Goal: Information Seeking & Learning: Learn about a topic

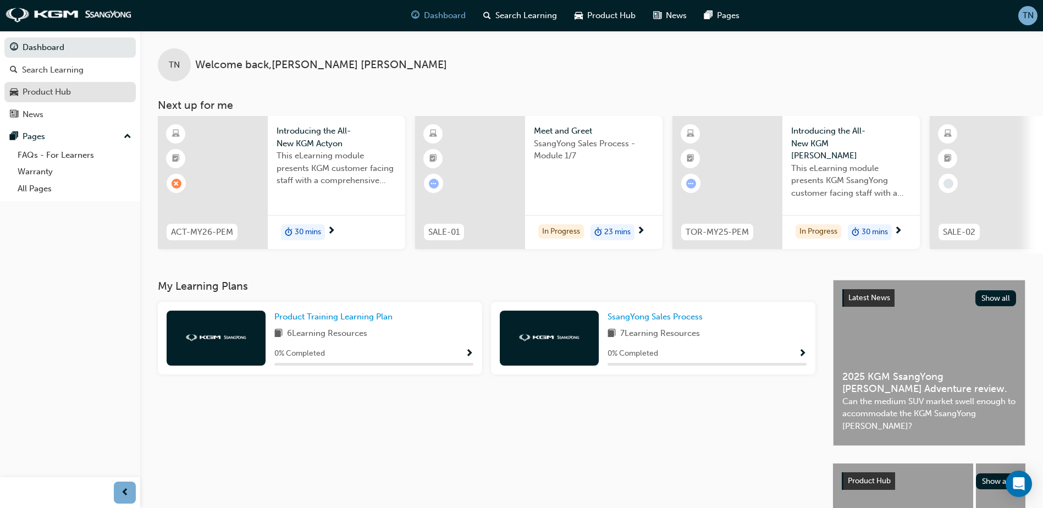
click at [52, 83] on link "Product Hub" at bounding box center [69, 92] width 131 height 20
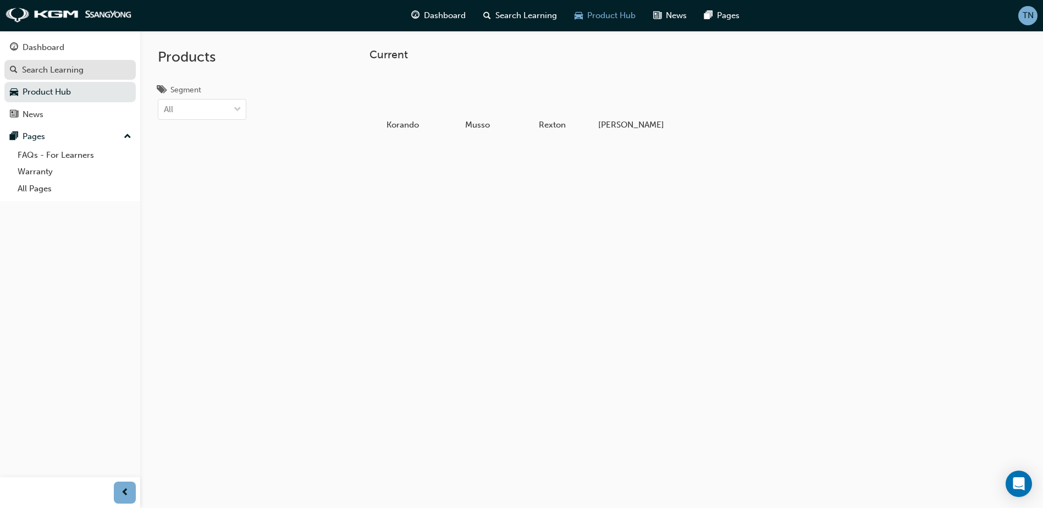
click at [54, 76] on div "Search Learning" at bounding box center [70, 70] width 120 height 14
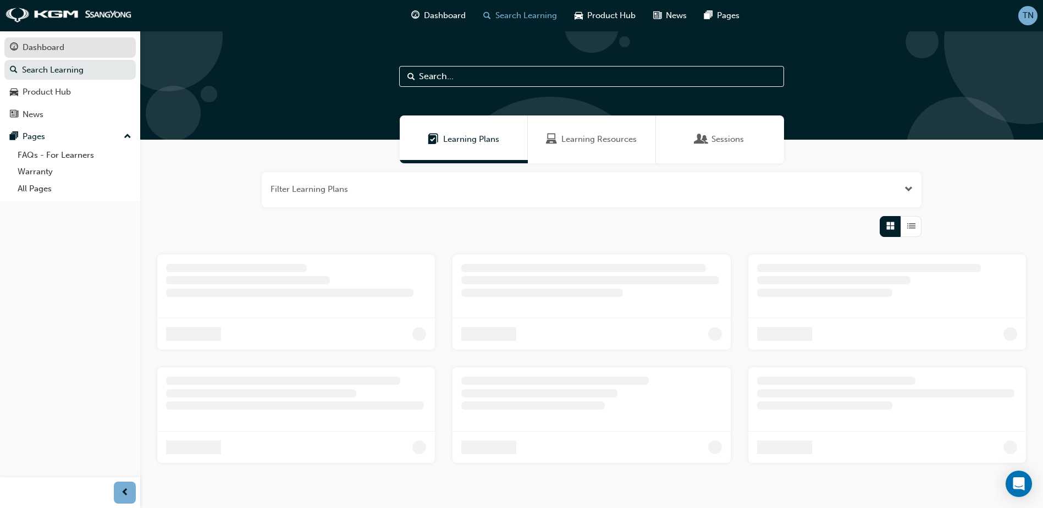
click at [68, 53] on div "Dashboard" at bounding box center [70, 48] width 120 height 14
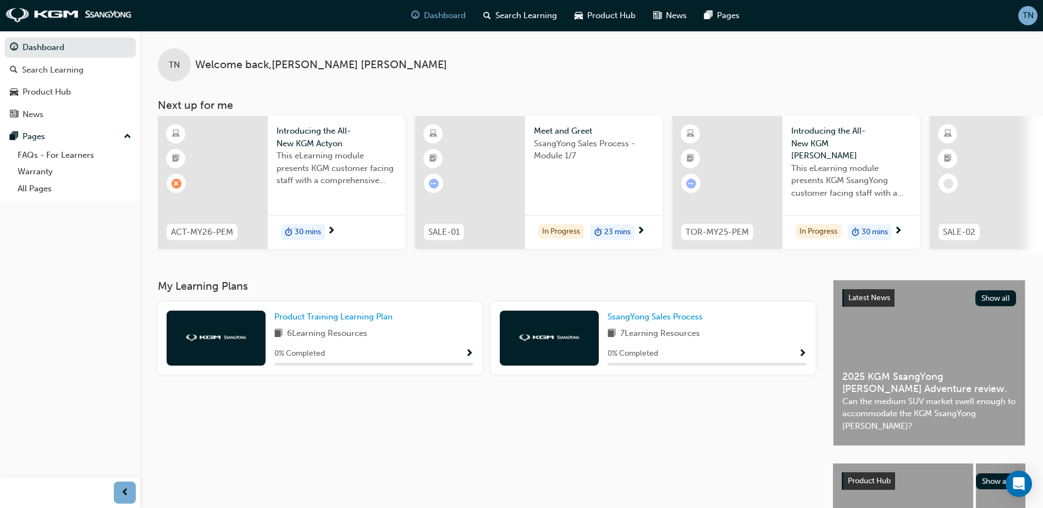
click at [289, 201] on div "Introducing the All-New KGM Actyon This eLearning module presents KGM customer …" at bounding box center [336, 159] width 137 height 86
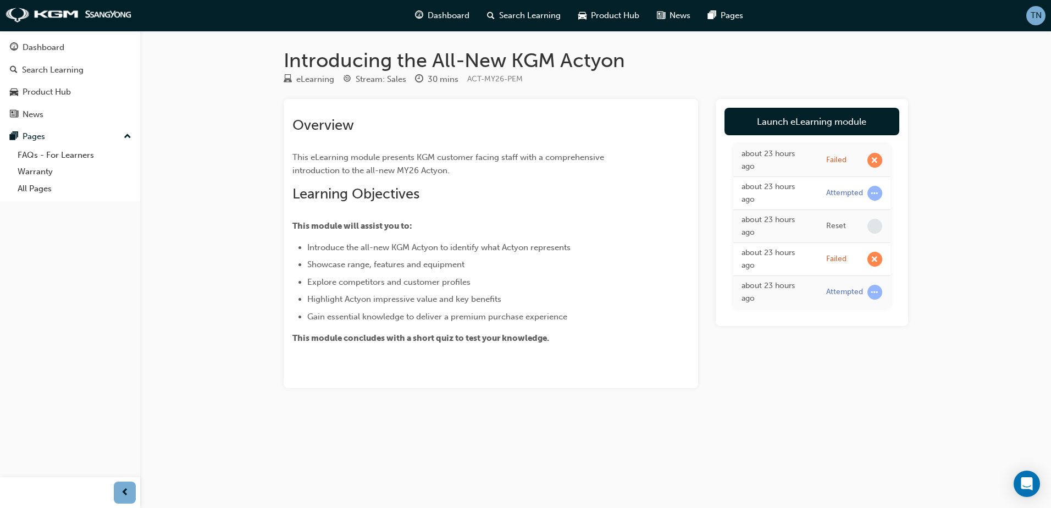
click at [788, 285] on div "about 23 hours ago" at bounding box center [776, 292] width 68 height 25
click at [34, 92] on div "Product Hub" at bounding box center [47, 92] width 48 height 13
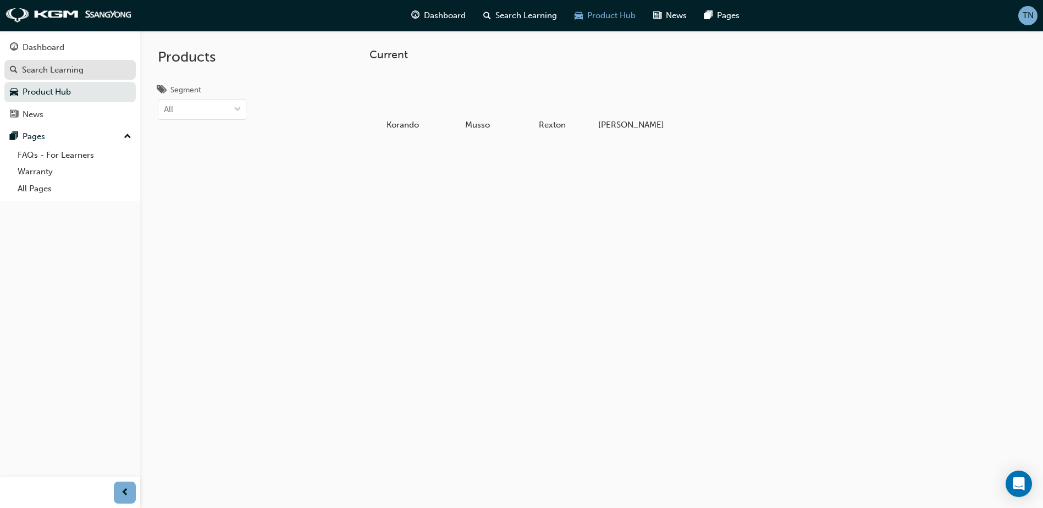
click at [58, 69] on div "Search Learning" at bounding box center [53, 70] width 62 height 13
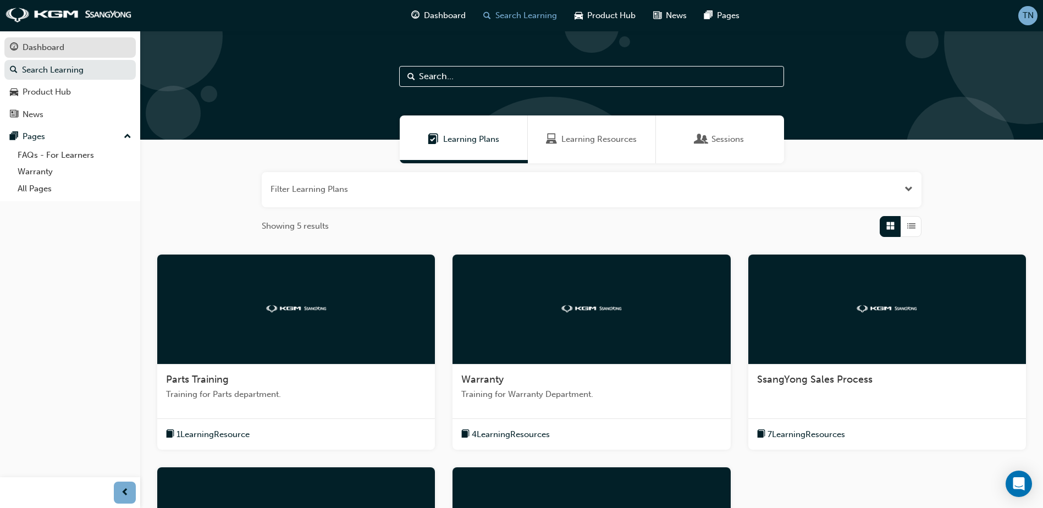
click at [81, 49] on div "Dashboard" at bounding box center [70, 48] width 120 height 14
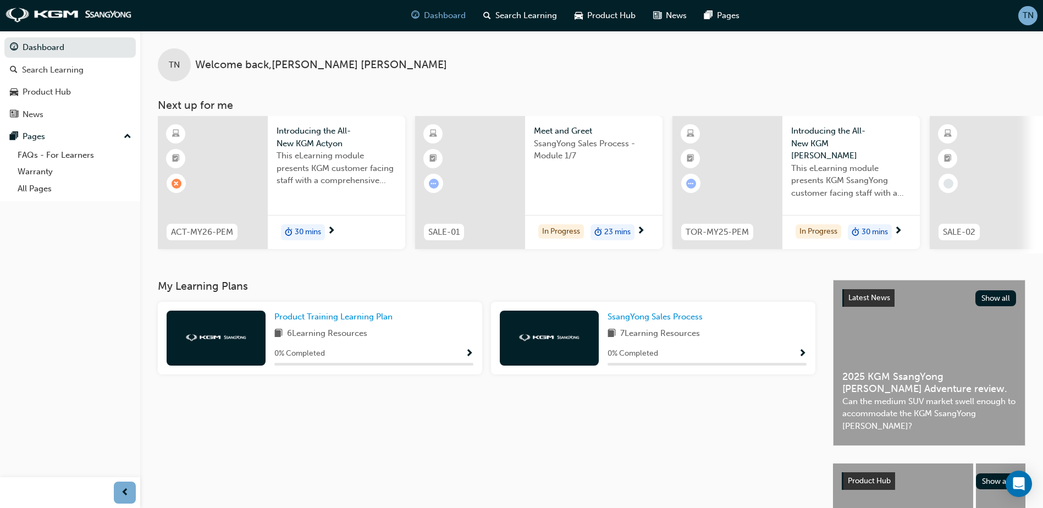
click at [552, 227] on div "In Progress" at bounding box center [561, 231] width 46 height 15
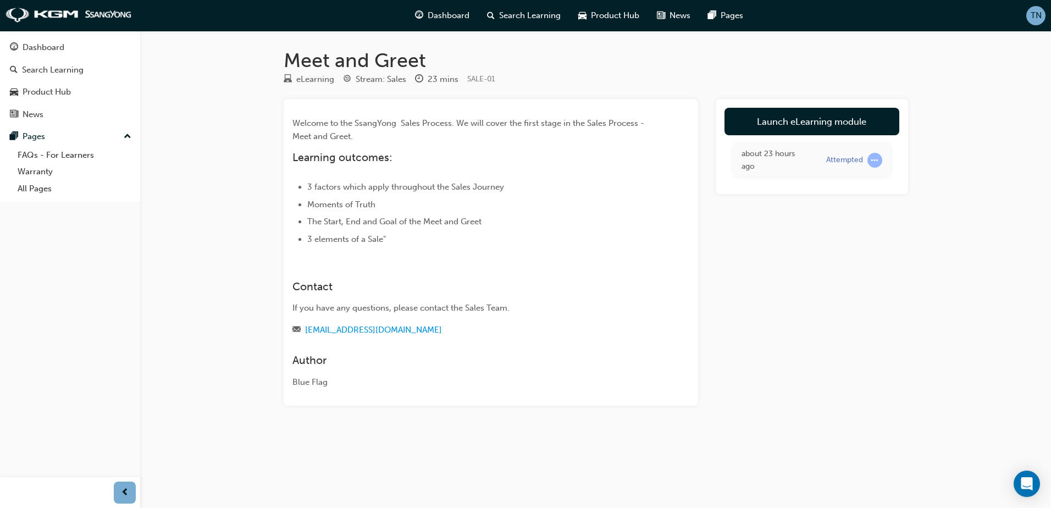
click at [842, 121] on link "Launch eLearning module" at bounding box center [812, 121] width 175 height 27
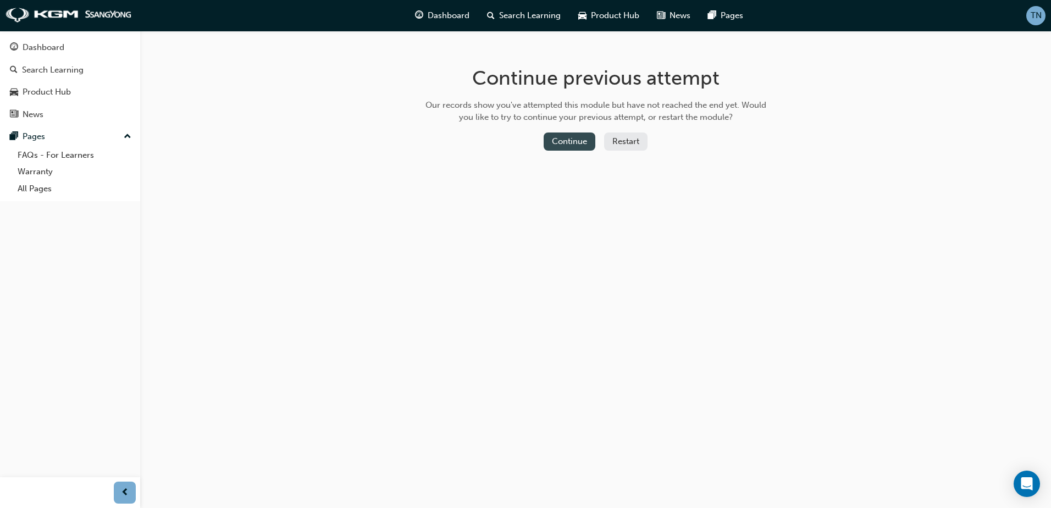
click at [577, 137] on button "Continue" at bounding box center [570, 141] width 52 height 18
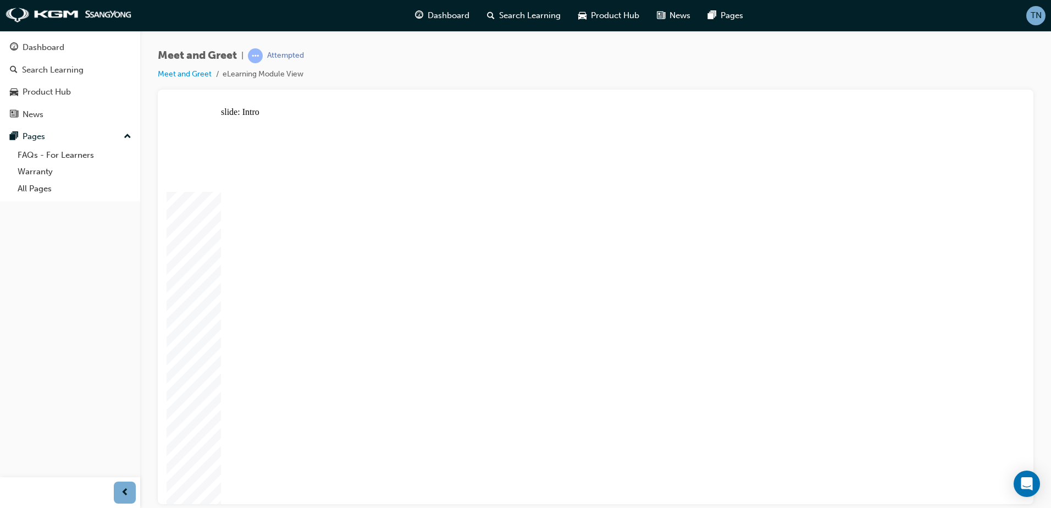
drag, startPoint x: 950, startPoint y: 135, endPoint x: 958, endPoint y: 137, distance: 8.0
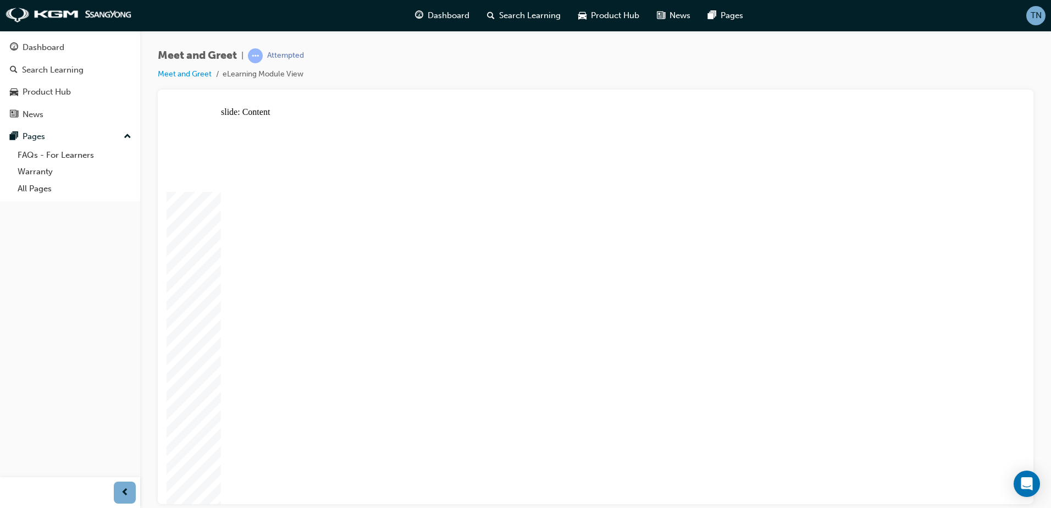
click at [974, 114] on div "slide: Content Rectangle meet and greet arrow.png arrow.png Rectangle 1 Rectang…" at bounding box center [596, 305] width 858 height 397
click at [1019, 163] on div "slide: Content Rectangle meet and greet arrow.png arrow.png Rectangle 1 Rectang…" at bounding box center [596, 305] width 858 height 397
click at [777, 73] on div "Meet and Greet | Attempted Meet and Greet eLearning Module View" at bounding box center [596, 68] width 876 height 41
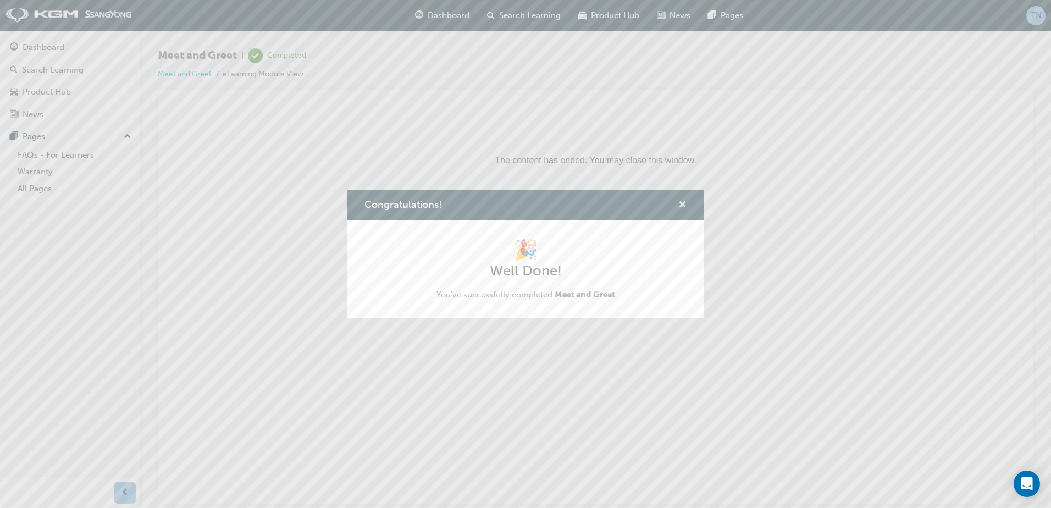
drag, startPoint x: 516, startPoint y: 98, endPoint x: 682, endPoint y: 206, distance: 198.1
click at [682, 206] on span "cross-icon" at bounding box center [682, 206] width 8 height 10
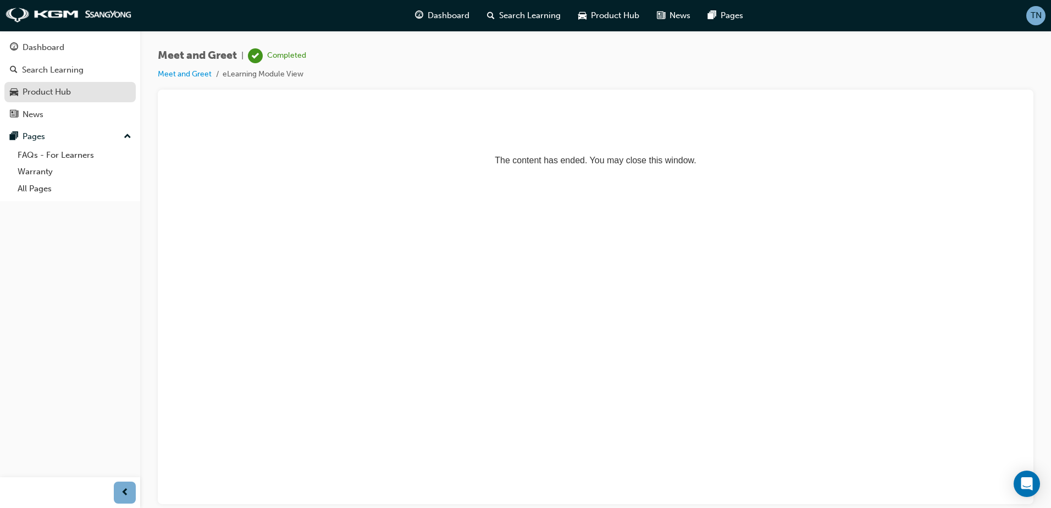
click at [38, 83] on link "Product Hub" at bounding box center [69, 92] width 131 height 20
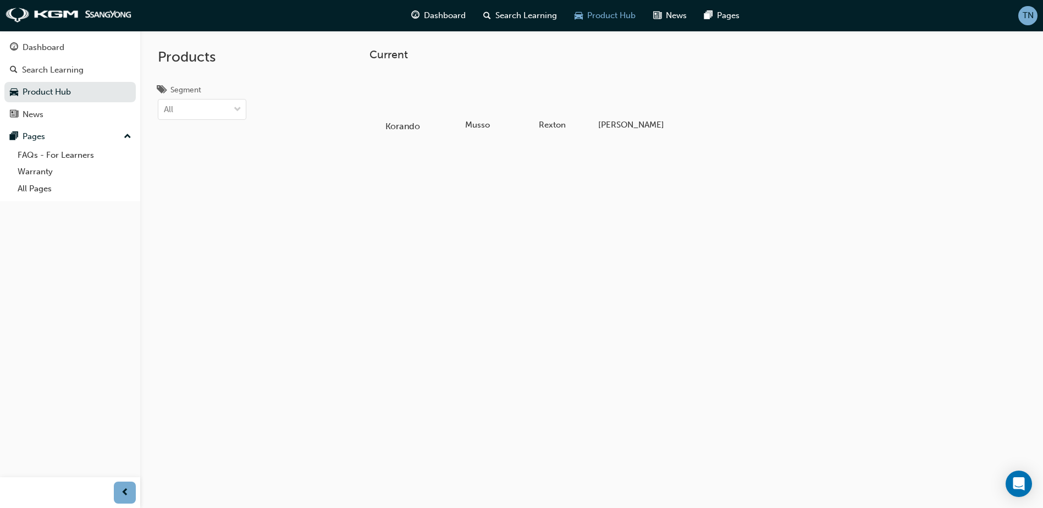
click at [414, 95] on div at bounding box center [402, 95] width 61 height 44
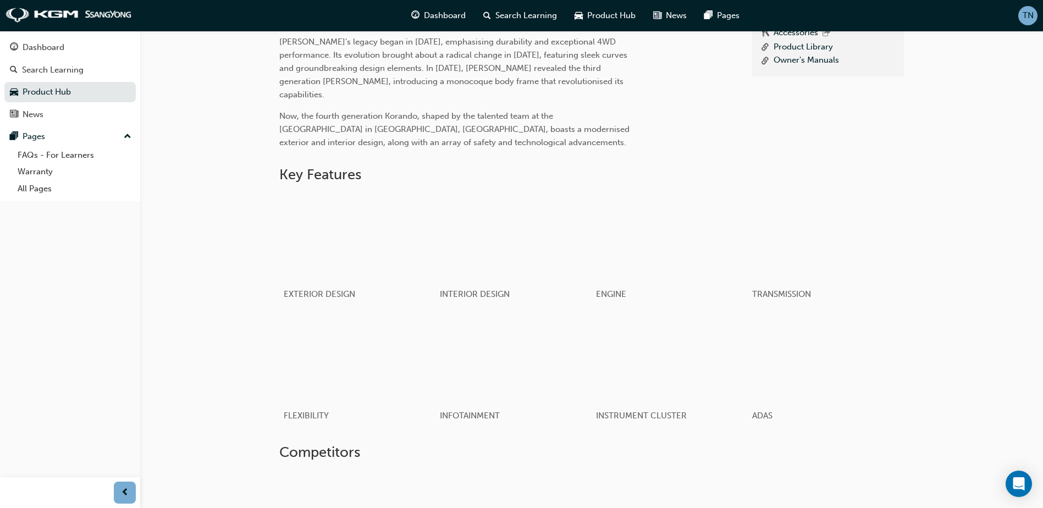
scroll to position [523, 0]
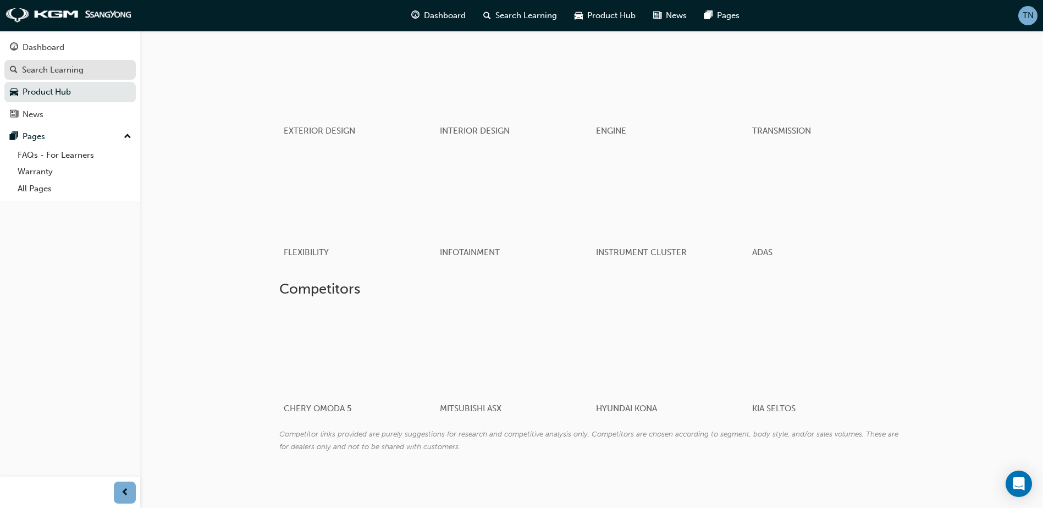
click at [72, 60] on link "Search Learning" at bounding box center [69, 70] width 131 height 20
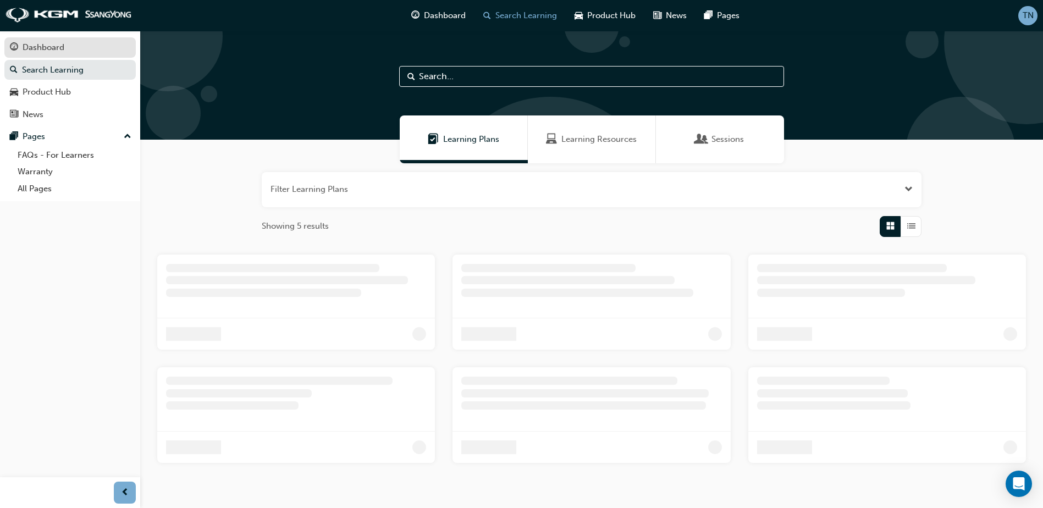
click at [85, 44] on div "Dashboard" at bounding box center [70, 48] width 120 height 14
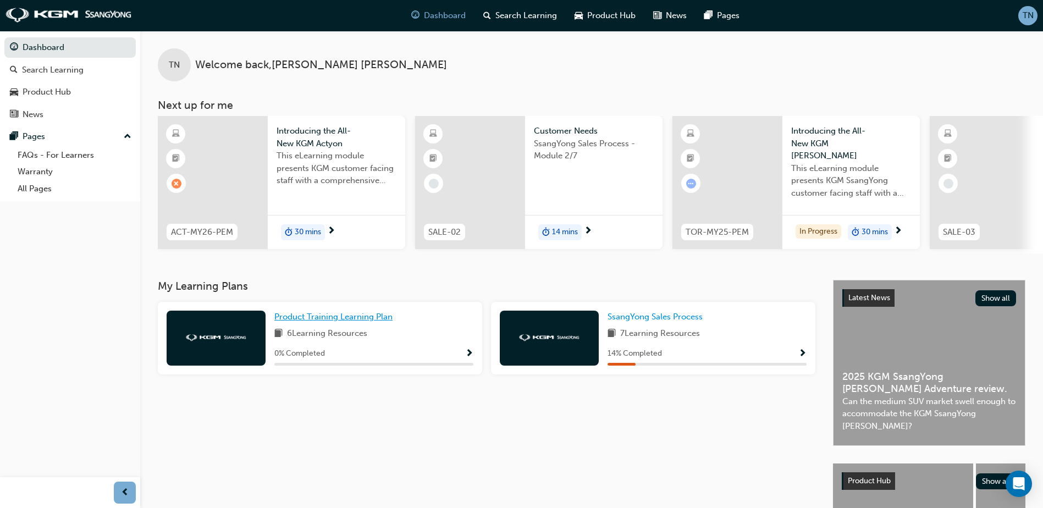
click at [374, 318] on span "Product Training Learning Plan" at bounding box center [333, 317] width 118 height 10
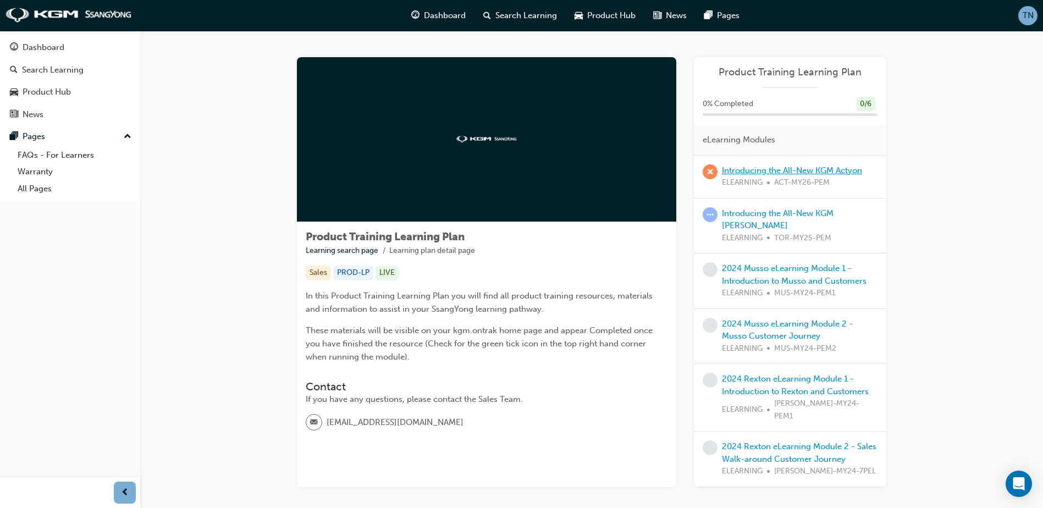
click at [804, 167] on link "Introducing the All-New KGM Actyon" at bounding box center [792, 170] width 140 height 10
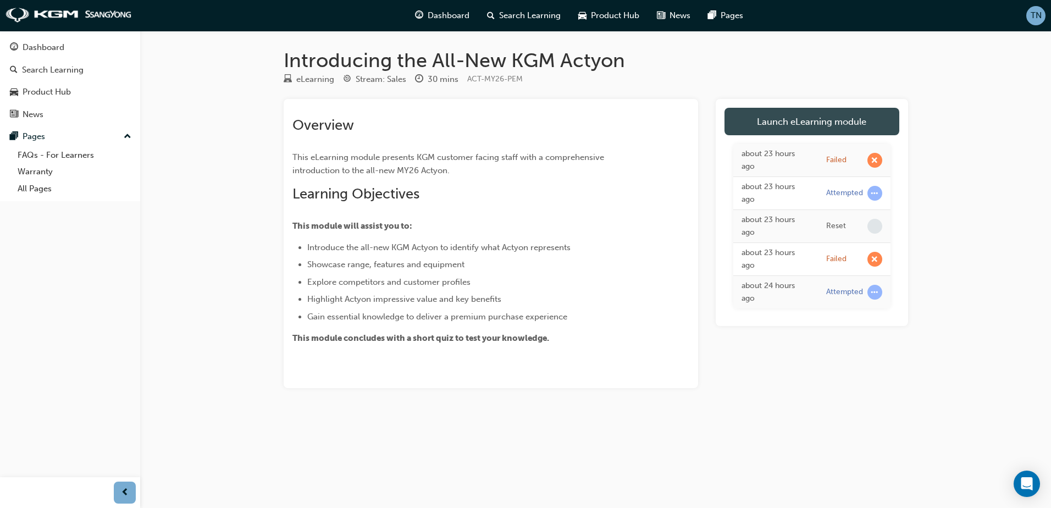
click at [841, 129] on link "Launch eLearning module" at bounding box center [812, 121] width 175 height 27
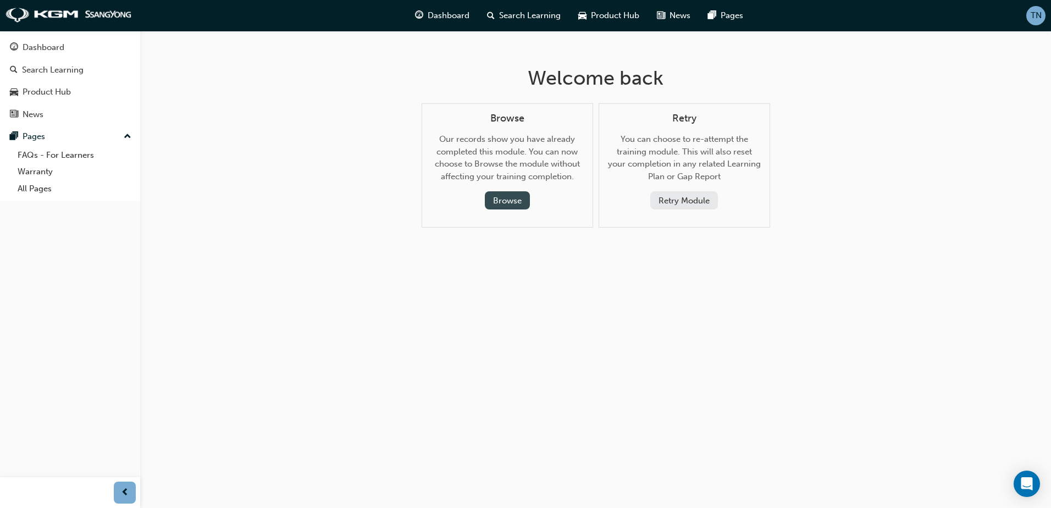
click at [520, 203] on button "Browse" at bounding box center [507, 200] width 45 height 18
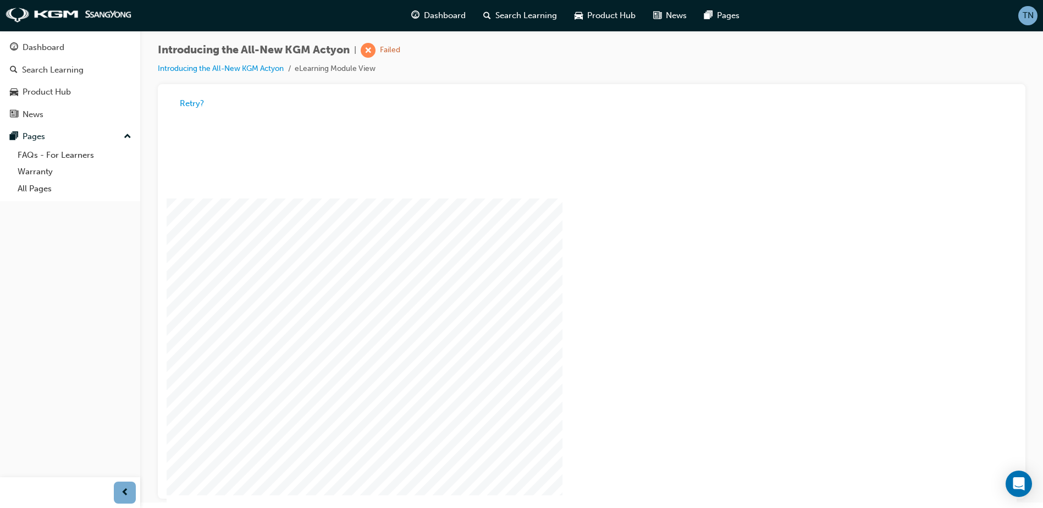
scroll to position [8, 0]
click at [182, 99] on button "Retry?" at bounding box center [192, 101] width 24 height 13
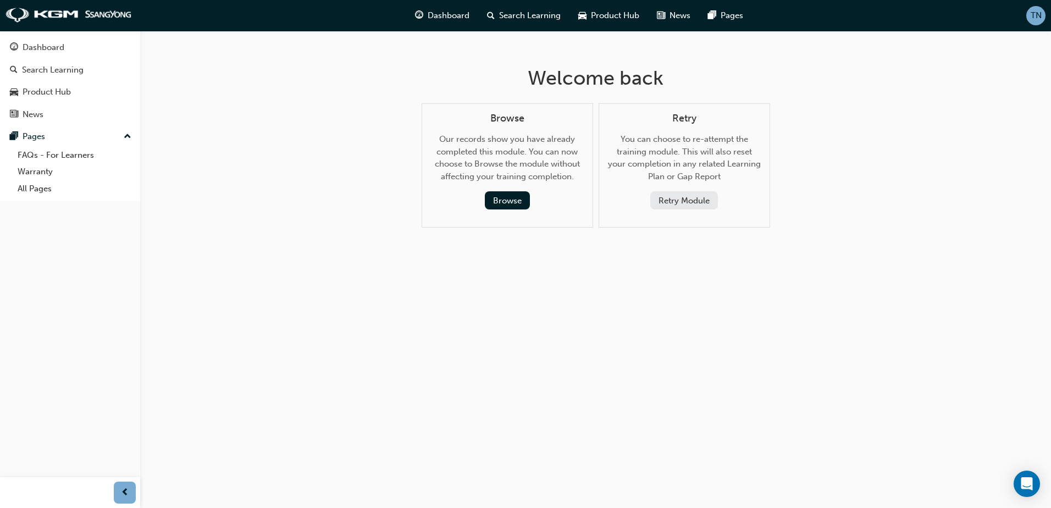
click at [698, 200] on button "Retry Module" at bounding box center [684, 200] width 68 height 18
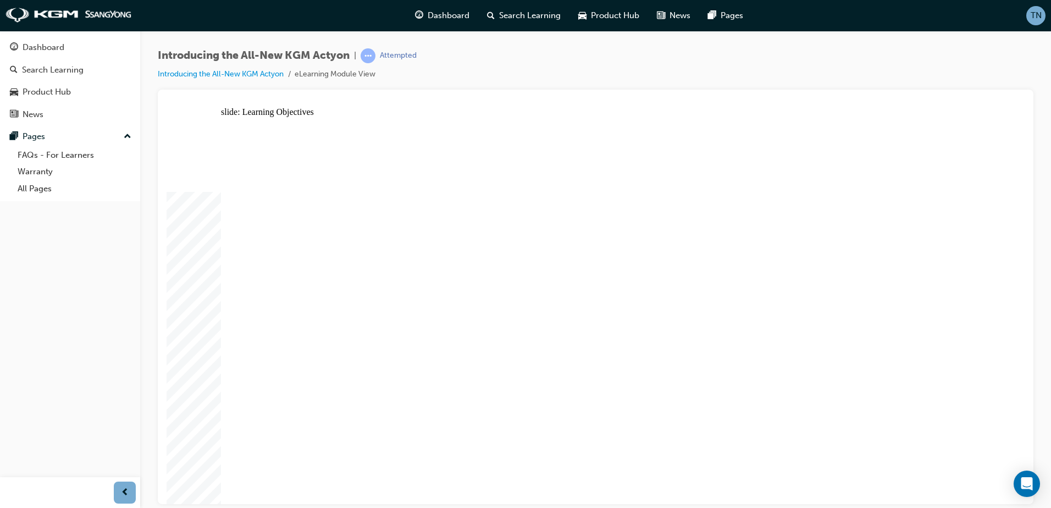
drag, startPoint x: 741, startPoint y: 300, endPoint x: 795, endPoint y: 274, distance: 60.0
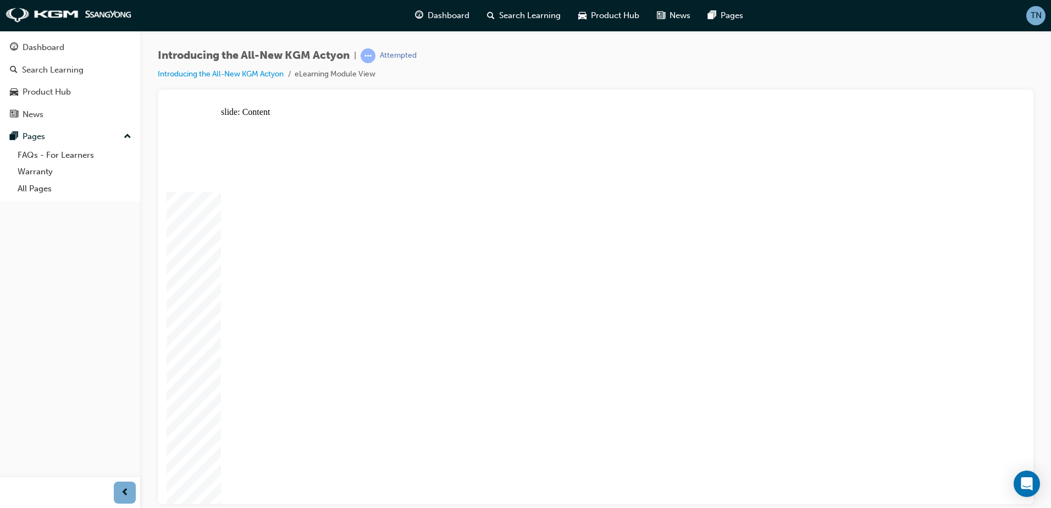
drag, startPoint x: 382, startPoint y: 444, endPoint x: 876, endPoint y: 333, distance: 506.6
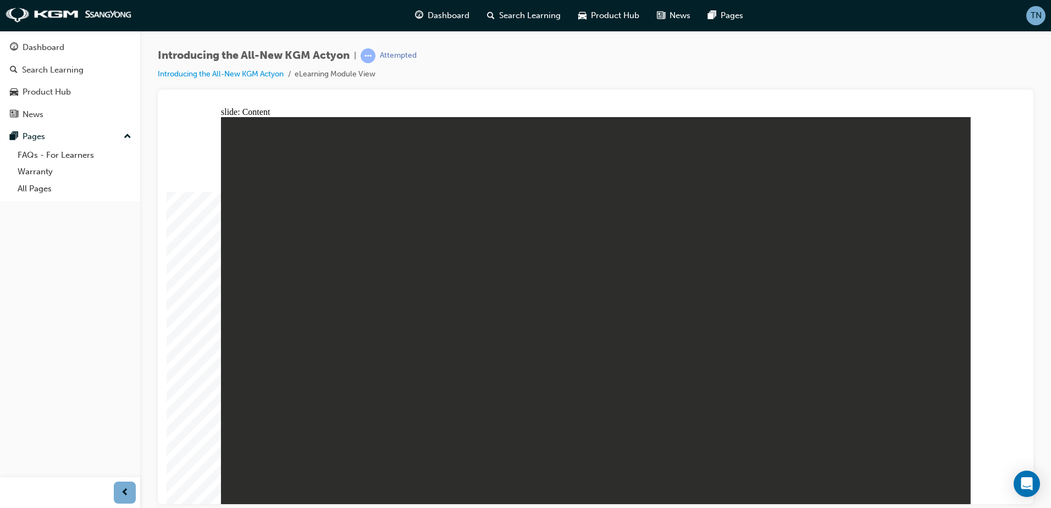
drag, startPoint x: 457, startPoint y: 229, endPoint x: 450, endPoint y: 271, distance: 42.9
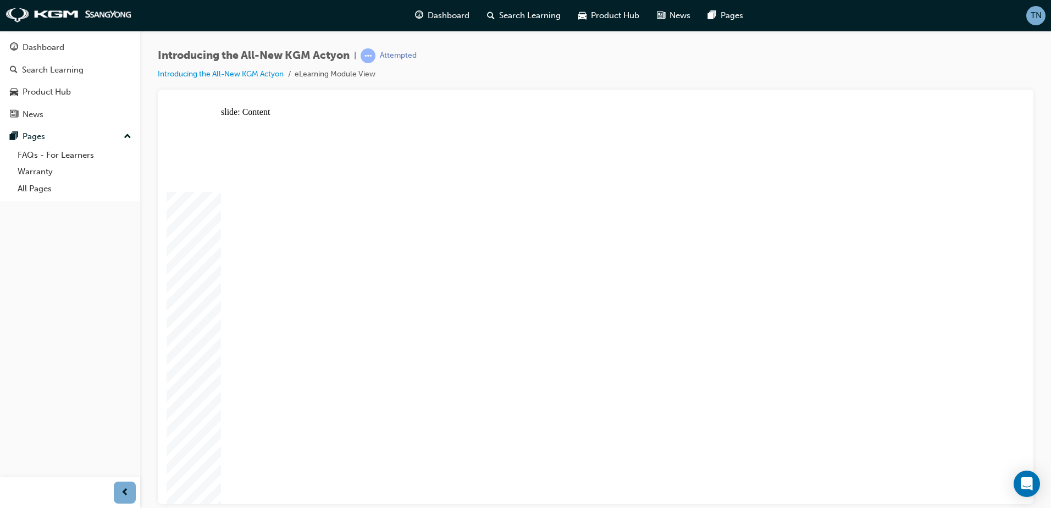
drag, startPoint x: 880, startPoint y: 226, endPoint x: 857, endPoint y: 230, distance: 23.4
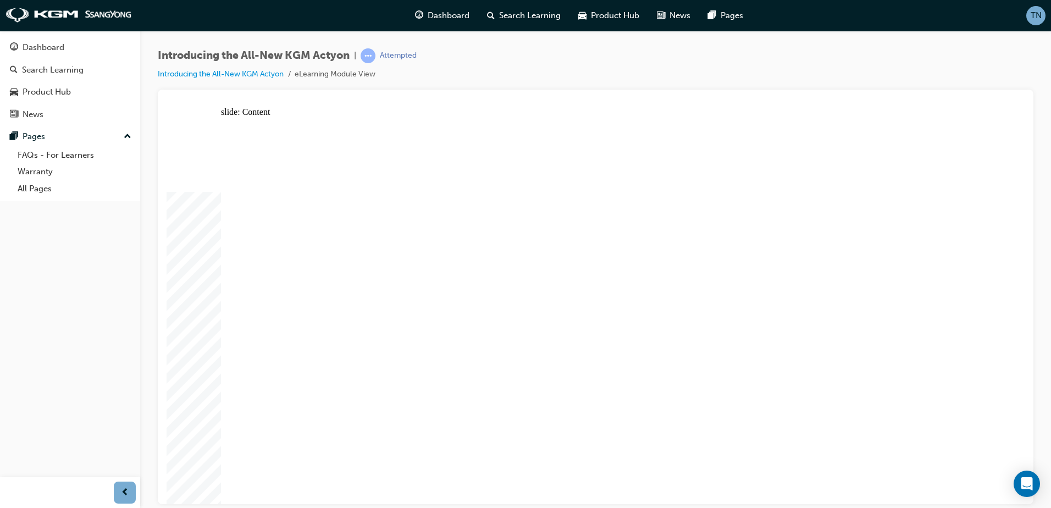
drag, startPoint x: 546, startPoint y: 190, endPoint x: 518, endPoint y: 229, distance: 48.8
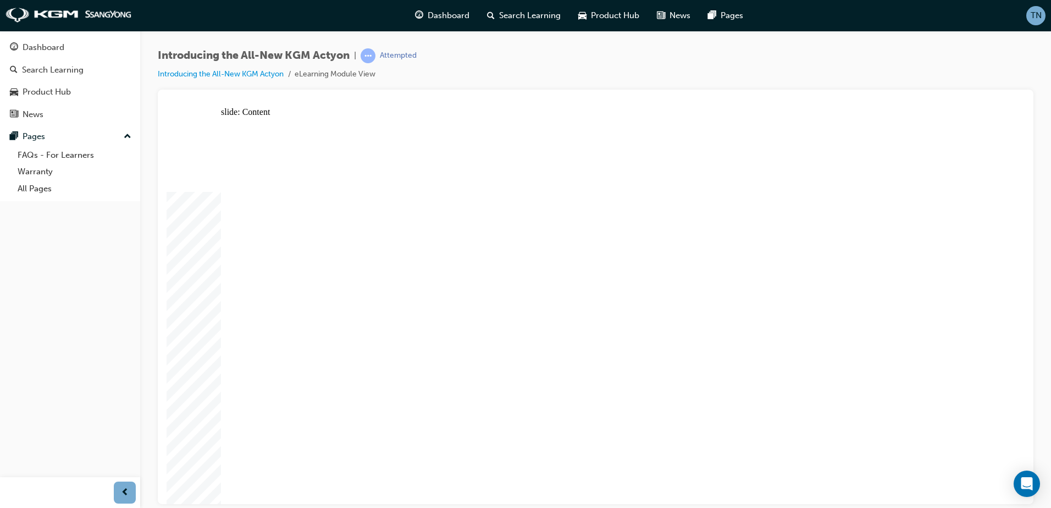
drag, startPoint x: 378, startPoint y: 389, endPoint x: 365, endPoint y: 386, distance: 12.9
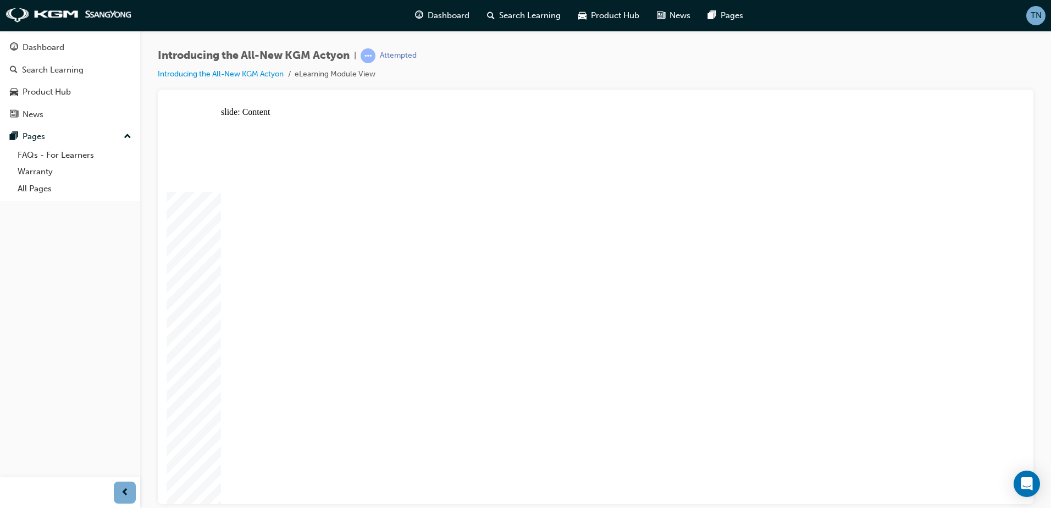
drag, startPoint x: 604, startPoint y: 128, endPoint x: 614, endPoint y: 131, distance: 10.4
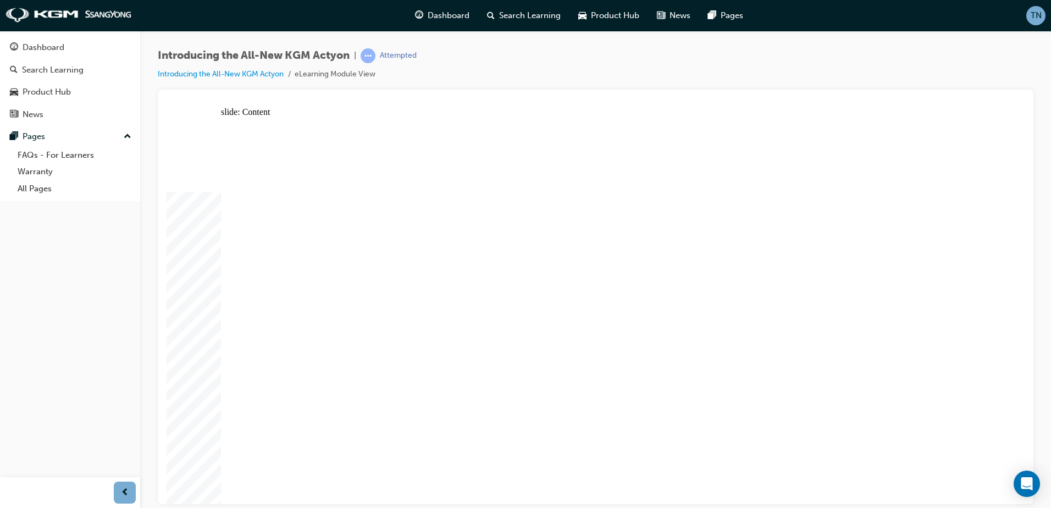
drag, startPoint x: 561, startPoint y: 176, endPoint x: 703, endPoint y: 144, distance: 145.9
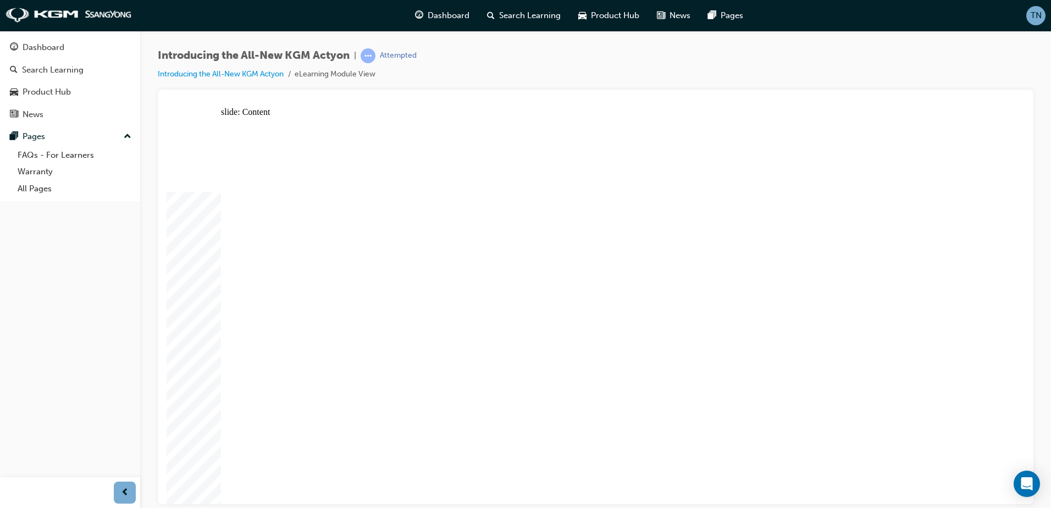
drag, startPoint x: 901, startPoint y: 176, endPoint x: 777, endPoint y: 169, distance: 124.5
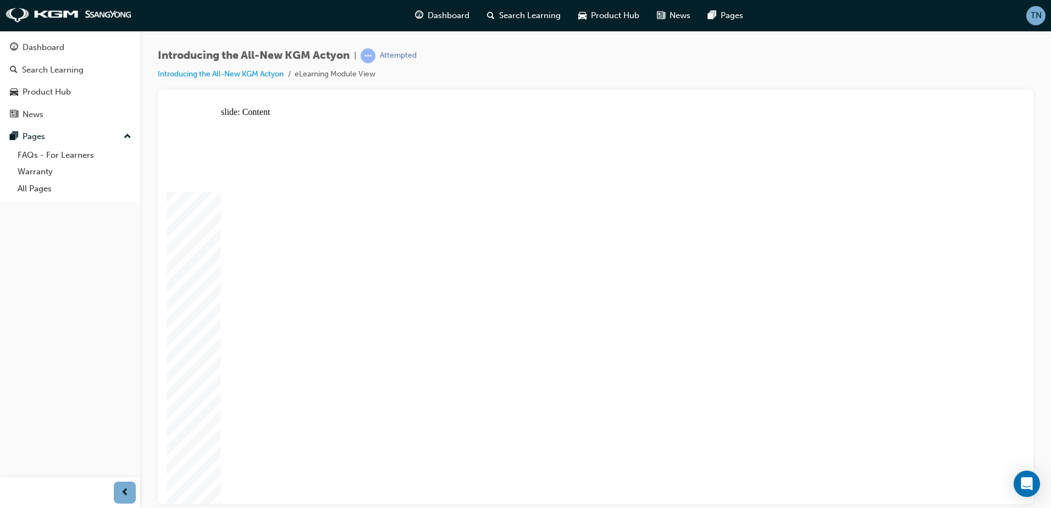
drag, startPoint x: 582, startPoint y: 292, endPoint x: 584, endPoint y: 320, distance: 27.6
drag, startPoint x: 585, startPoint y: 332, endPoint x: 584, endPoint y: 346, distance: 14.3
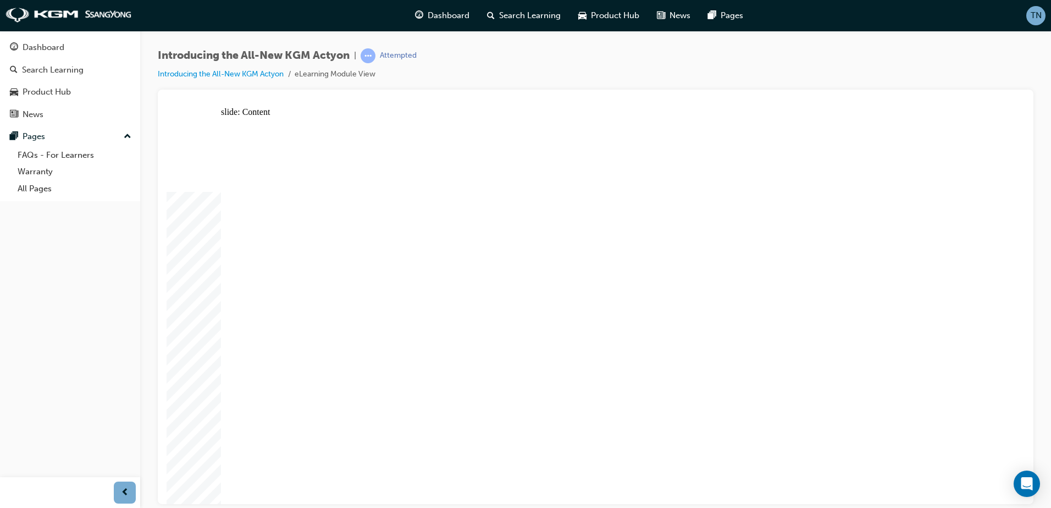
drag, startPoint x: 633, startPoint y: 488, endPoint x: 641, endPoint y: 488, distance: 7.7
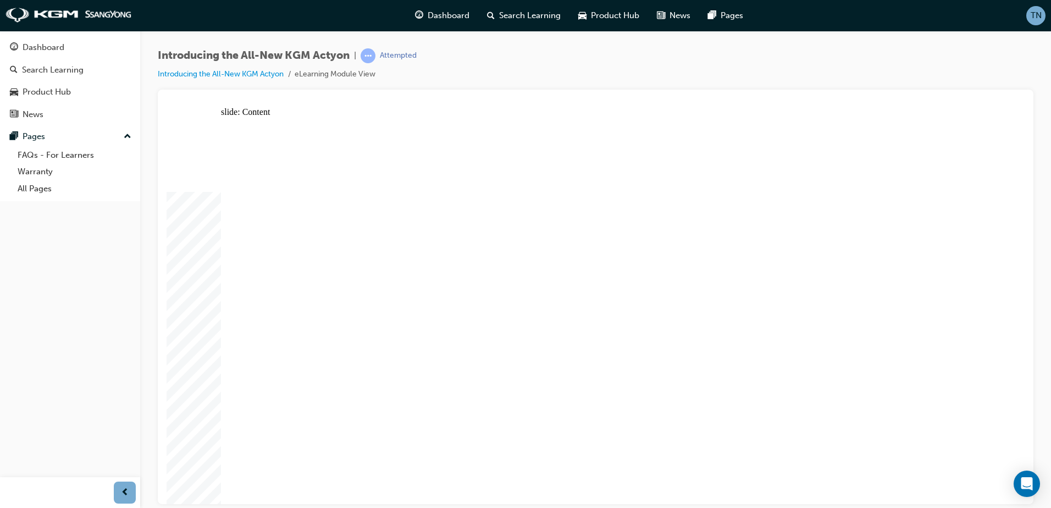
drag, startPoint x: 930, startPoint y: 150, endPoint x: 936, endPoint y: 138, distance: 13.8
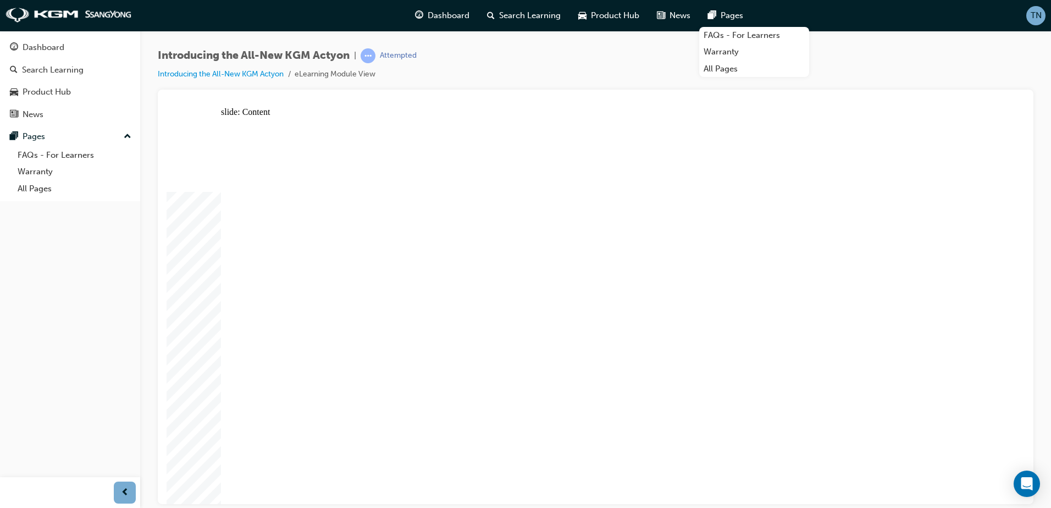
radio input "true"
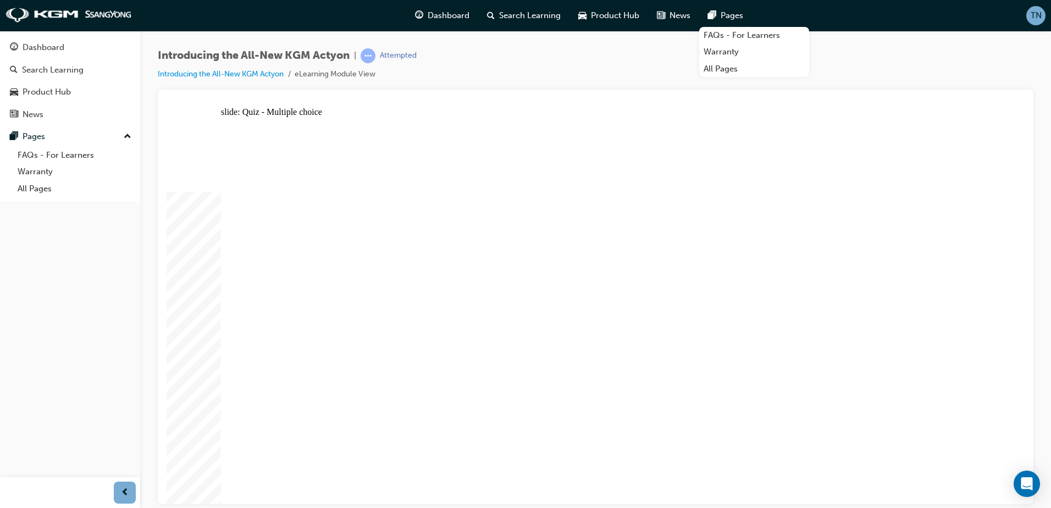
radio input "true"
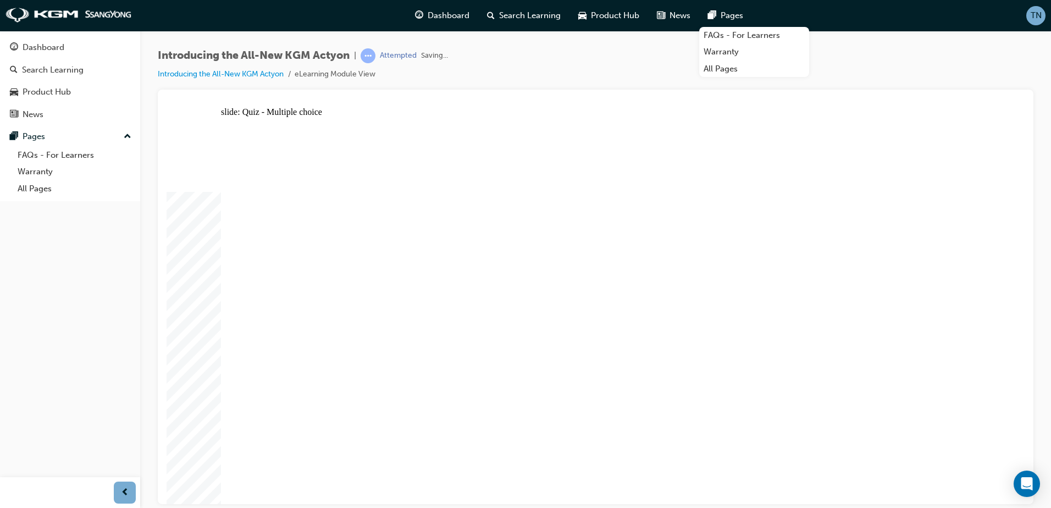
radio input "true"
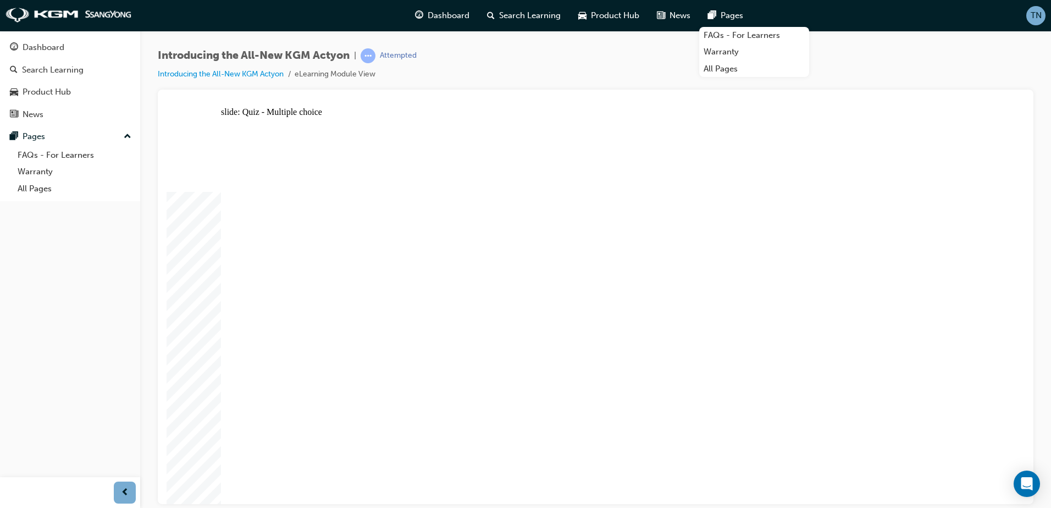
radio input "true"
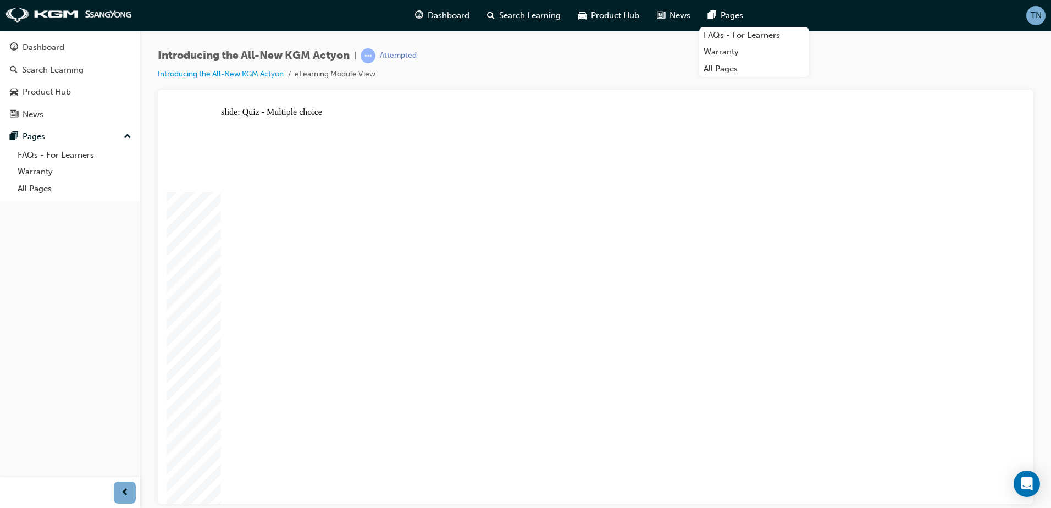
radio input "true"
drag, startPoint x: 584, startPoint y: 371, endPoint x: 725, endPoint y: 228, distance: 201.4
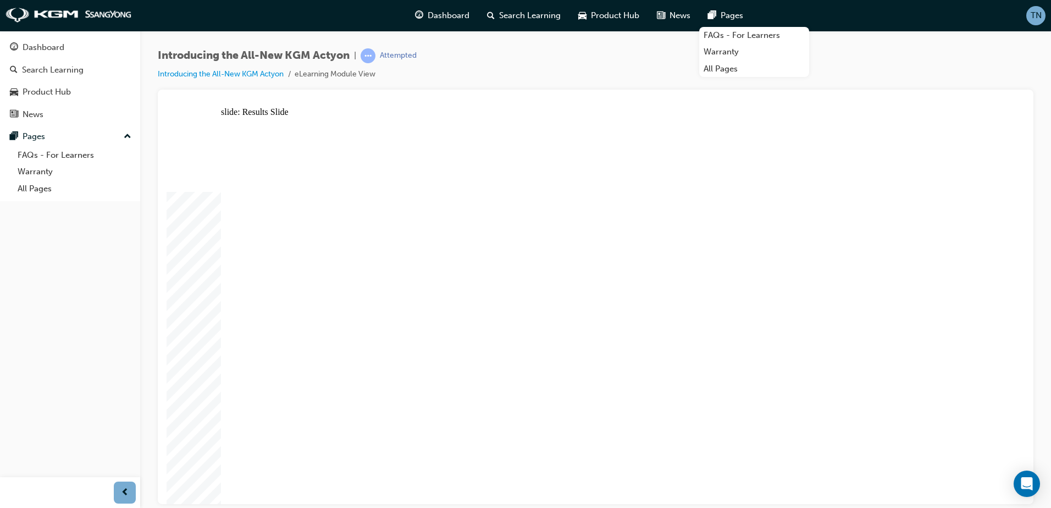
click at [472, 107] on div at bounding box center [596, 102] width 858 height 9
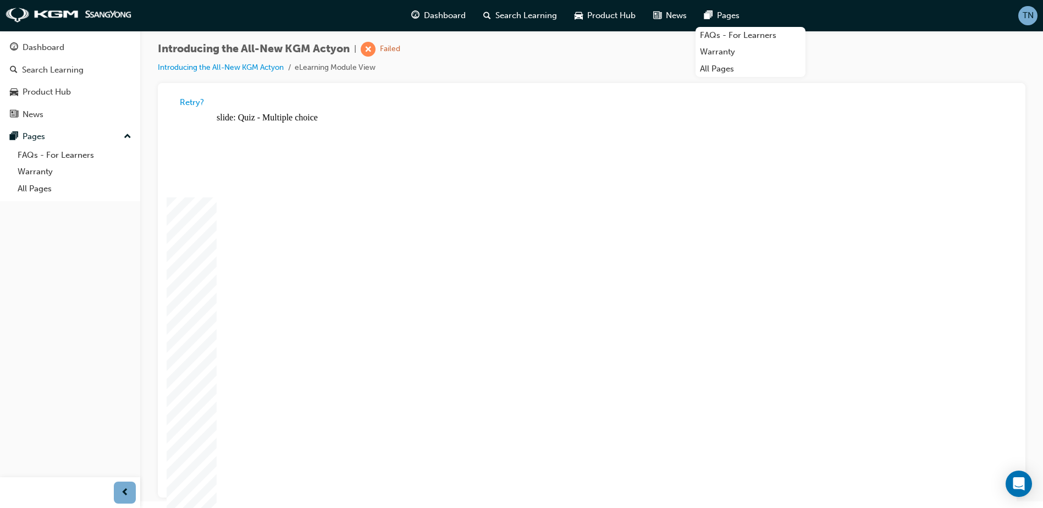
scroll to position [8, 0]
drag, startPoint x: 677, startPoint y: 329, endPoint x: 677, endPoint y: 339, distance: 9.9
radio input "true"
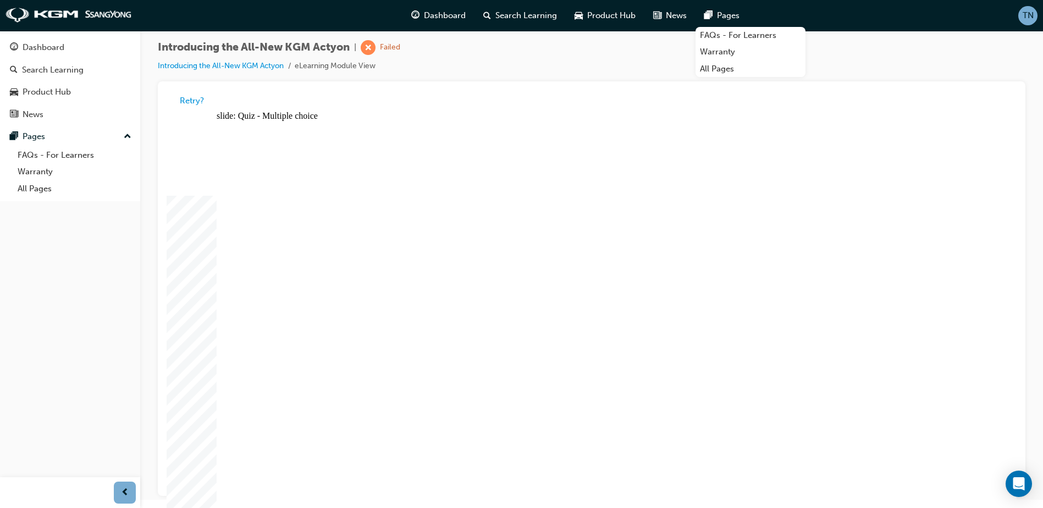
radio input "true"
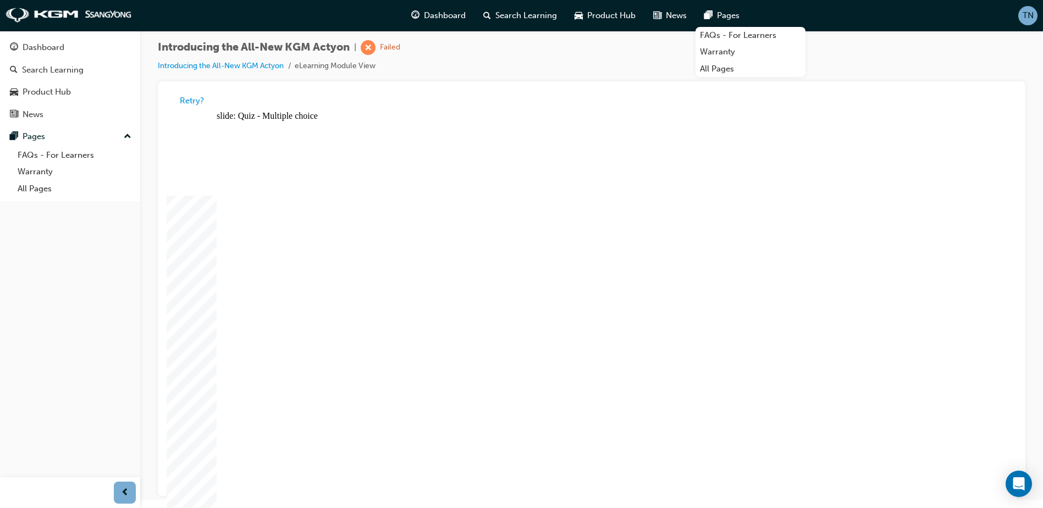
radio input "true"
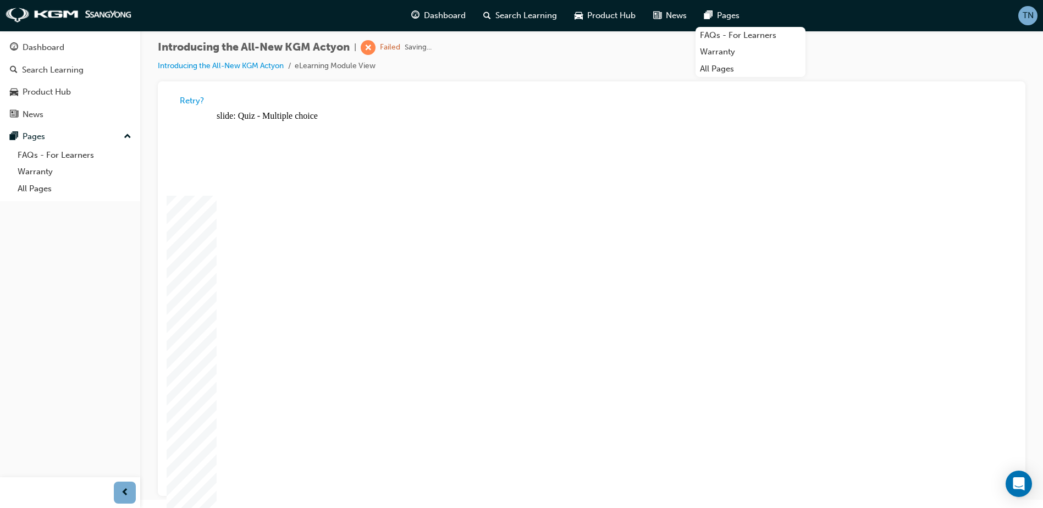
radio input "true"
drag, startPoint x: 524, startPoint y: 407, endPoint x: 506, endPoint y: 406, distance: 18.2
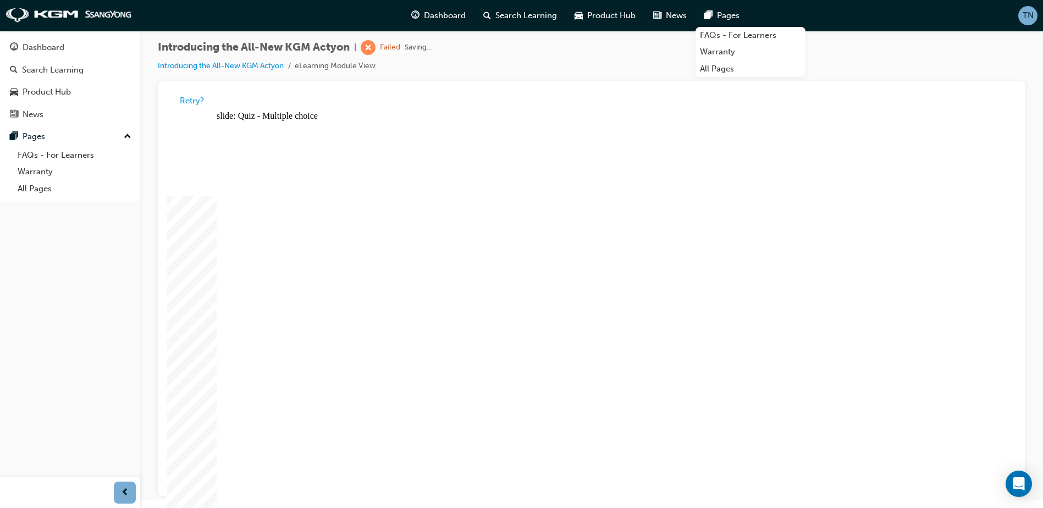
radio input "true"
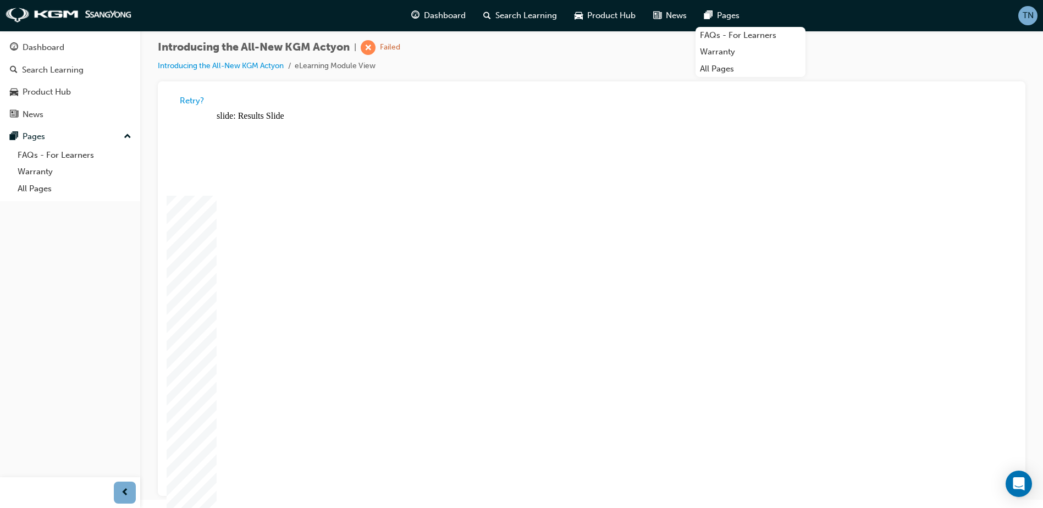
click at [278, 63] on link "Introducing the All-New KGM Actyon" at bounding box center [221, 65] width 126 height 9
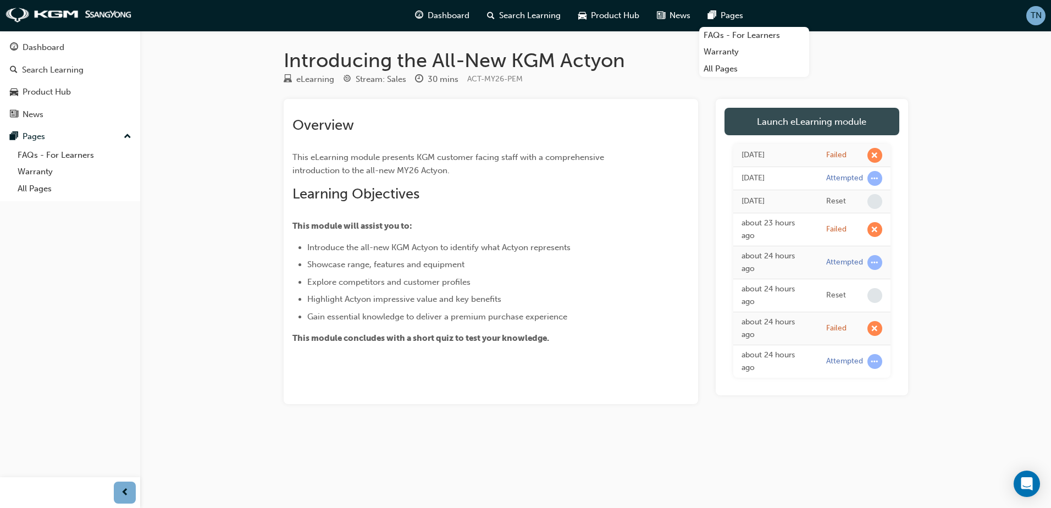
click at [846, 117] on link "Launch eLearning module" at bounding box center [812, 121] width 175 height 27
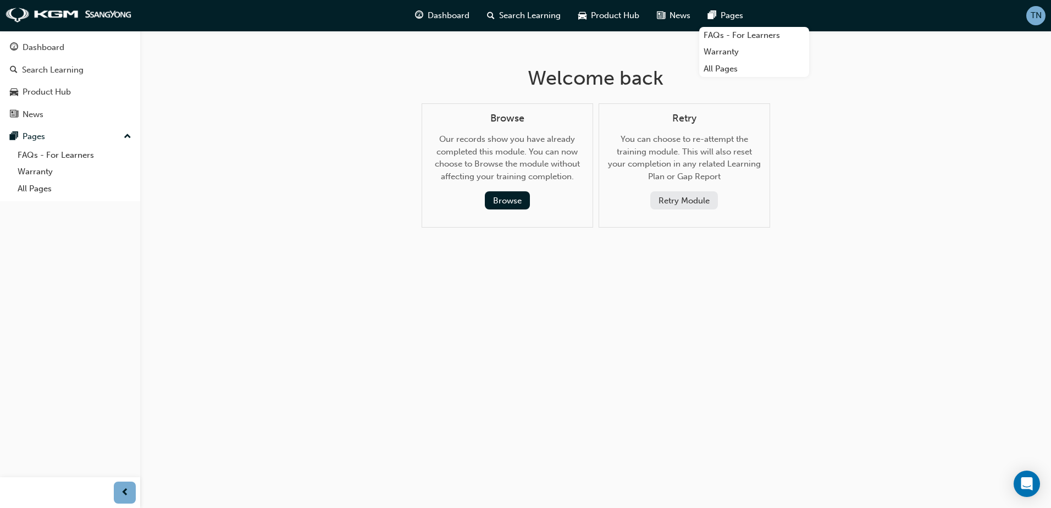
click at [669, 197] on button "Retry Module" at bounding box center [684, 200] width 68 height 18
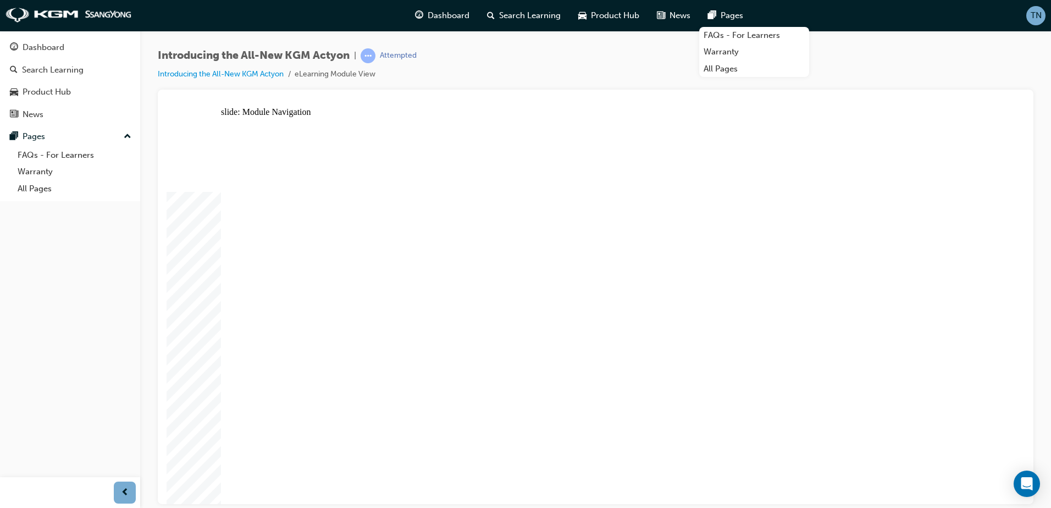
drag, startPoint x: 443, startPoint y: 311, endPoint x: 426, endPoint y: 398, distance: 88.4
drag, startPoint x: 423, startPoint y: 412, endPoint x: 424, endPoint y: 418, distance: 6.1
drag, startPoint x: 470, startPoint y: 248, endPoint x: 477, endPoint y: 214, distance: 35.3
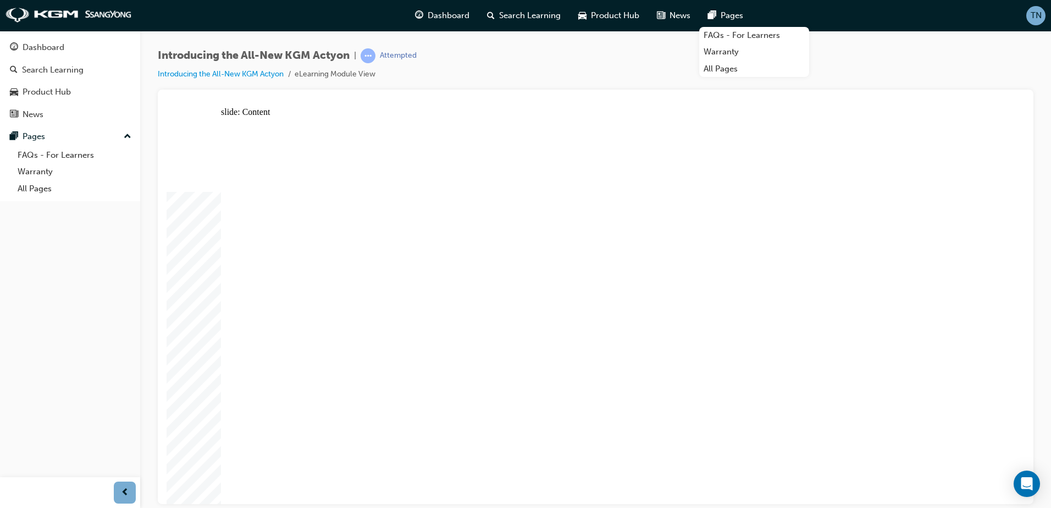
drag, startPoint x: 904, startPoint y: 436, endPoint x: 887, endPoint y: 434, distance: 16.6
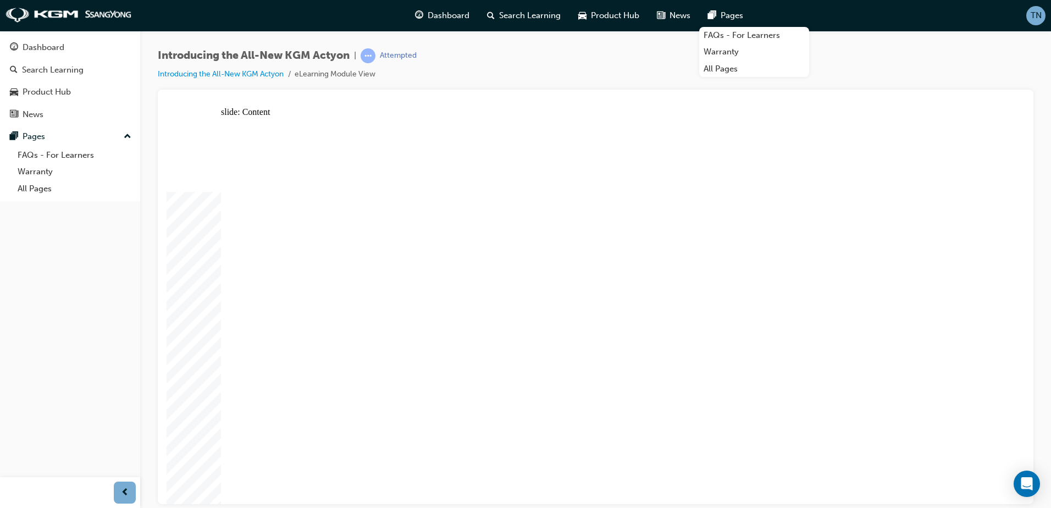
drag, startPoint x: 383, startPoint y: 201, endPoint x: 543, endPoint y: 197, distance: 160.6
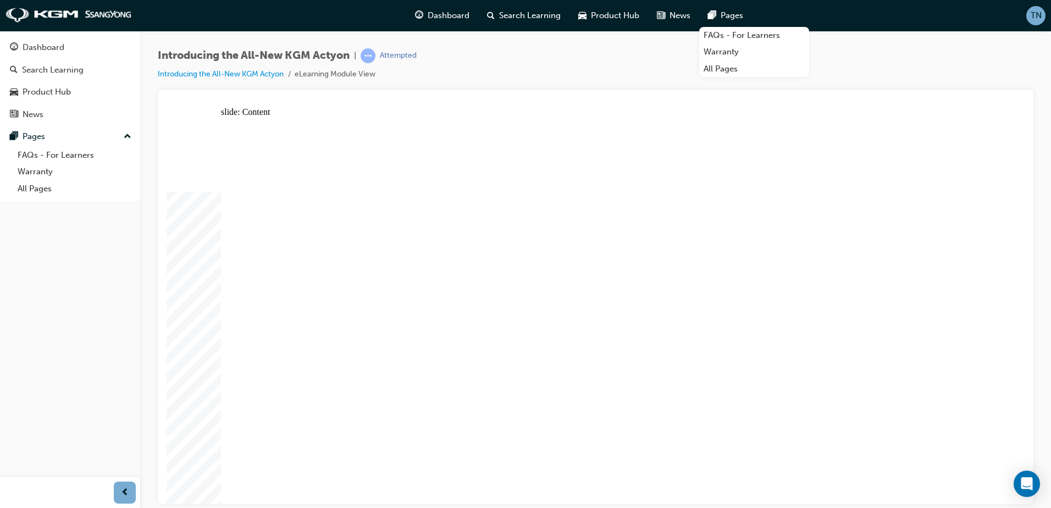
drag, startPoint x: 907, startPoint y: 436, endPoint x: 774, endPoint y: 476, distance: 138.3
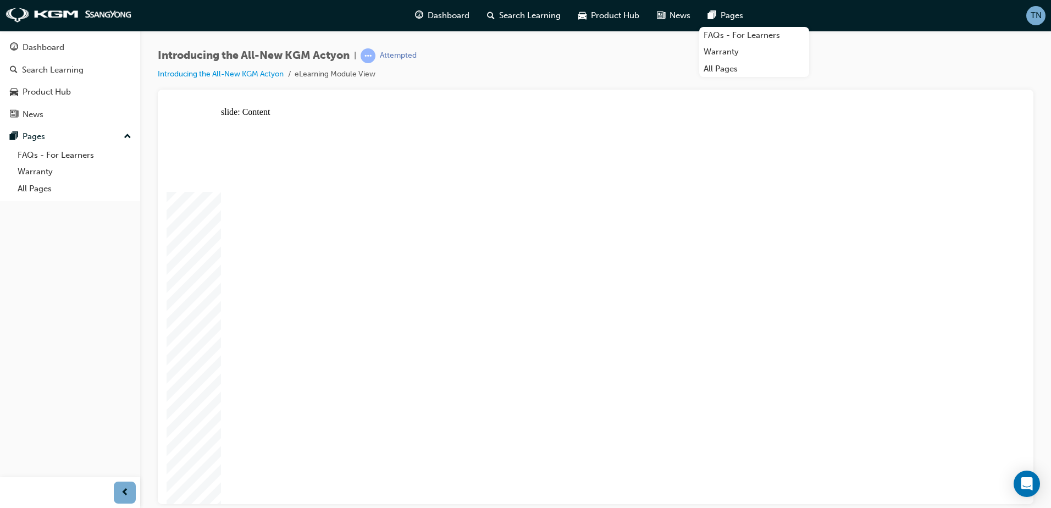
drag, startPoint x: 943, startPoint y: 146, endPoint x: 916, endPoint y: 246, distance: 103.5
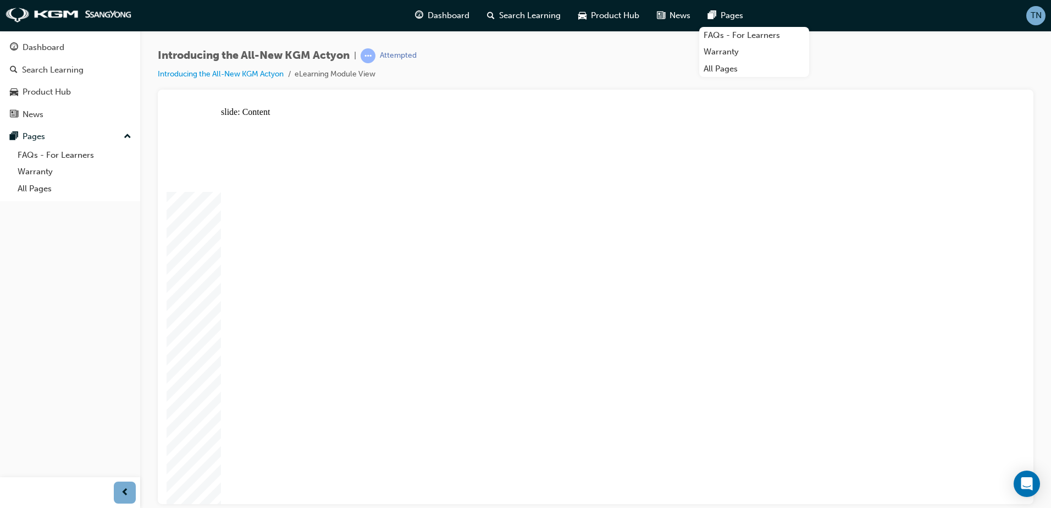
drag, startPoint x: 937, startPoint y: 142, endPoint x: 937, endPoint y: 153, distance: 11.0
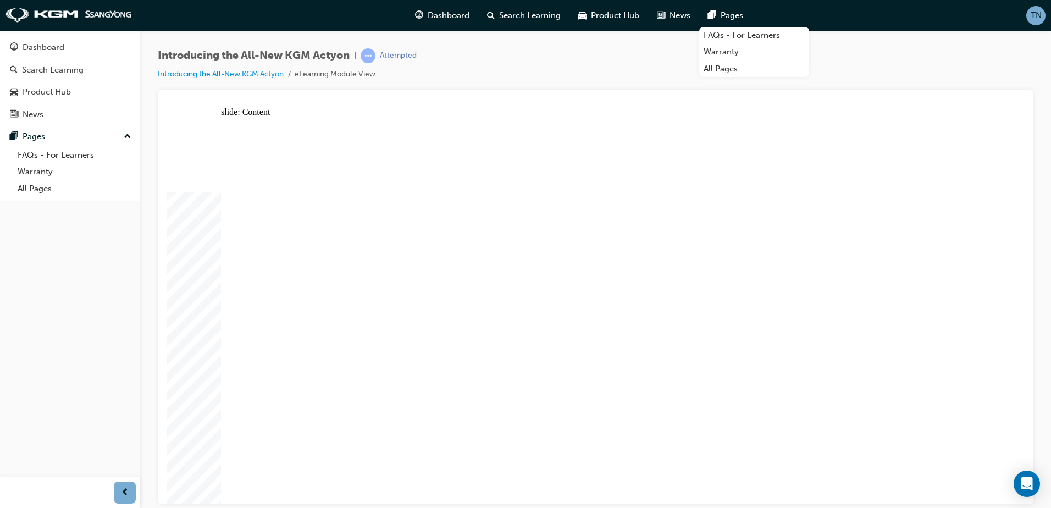
drag, startPoint x: 697, startPoint y: 492, endPoint x: 691, endPoint y: 489, distance: 6.6
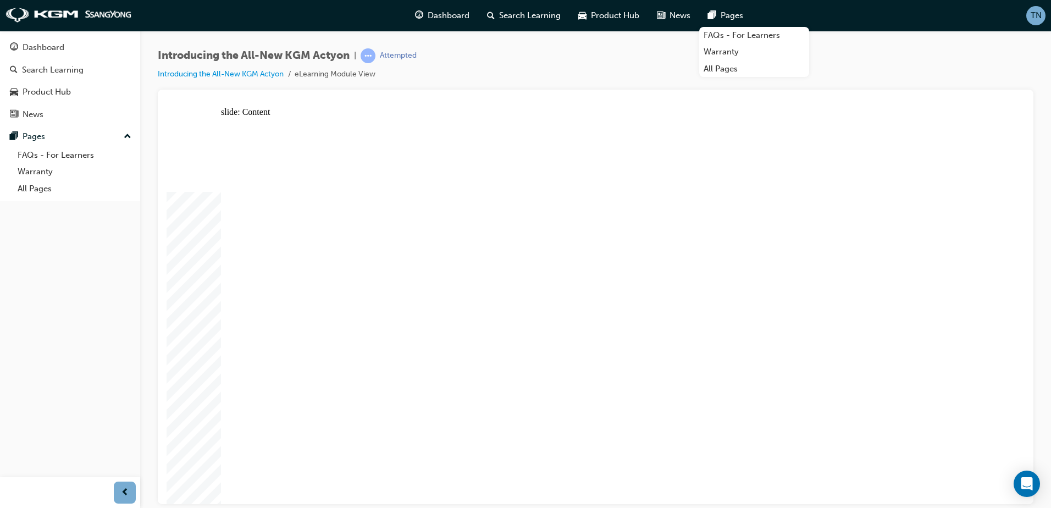
drag, startPoint x: 925, startPoint y: 148, endPoint x: 932, endPoint y: 144, distance: 8.9
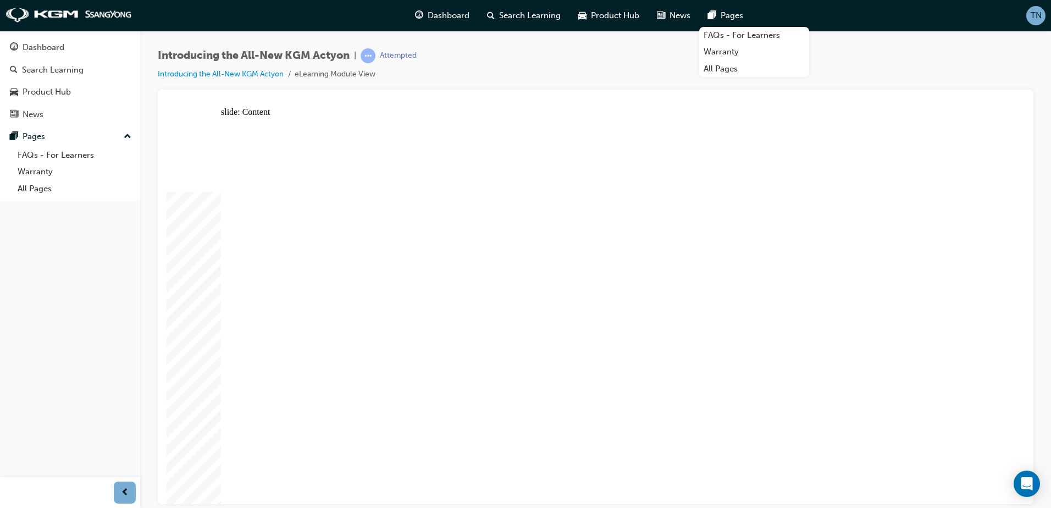
drag, startPoint x: 798, startPoint y: 396, endPoint x: 770, endPoint y: 392, distance: 27.8
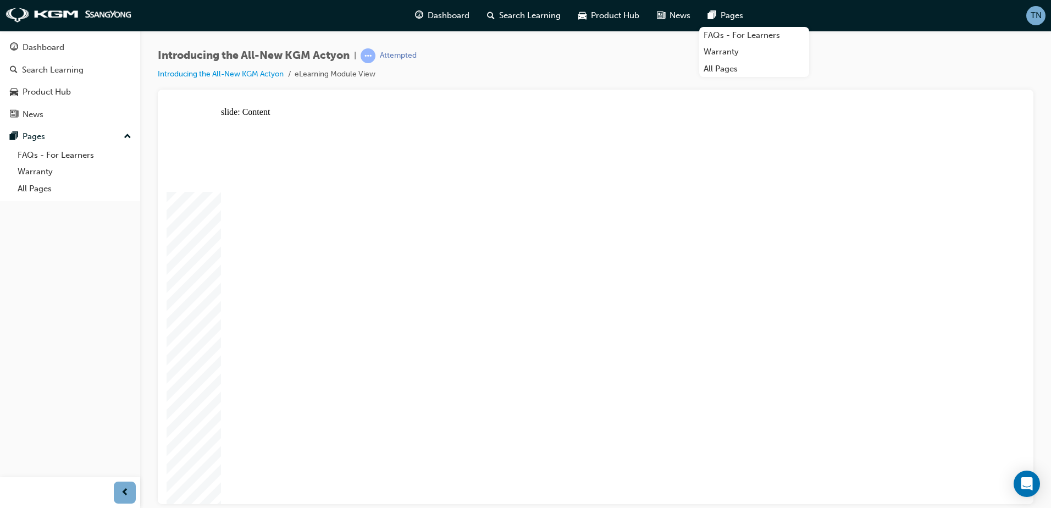
drag, startPoint x: 577, startPoint y: 210, endPoint x: 433, endPoint y: 244, distance: 147.4
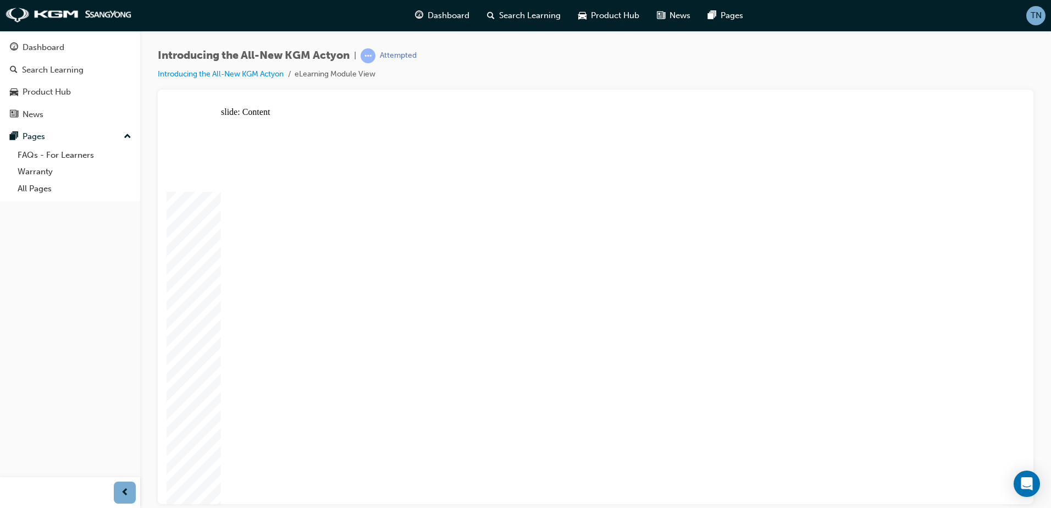
drag, startPoint x: 596, startPoint y: 185, endPoint x: 592, endPoint y: 152, distance: 33.3
